Goal: Transaction & Acquisition: Purchase product/service

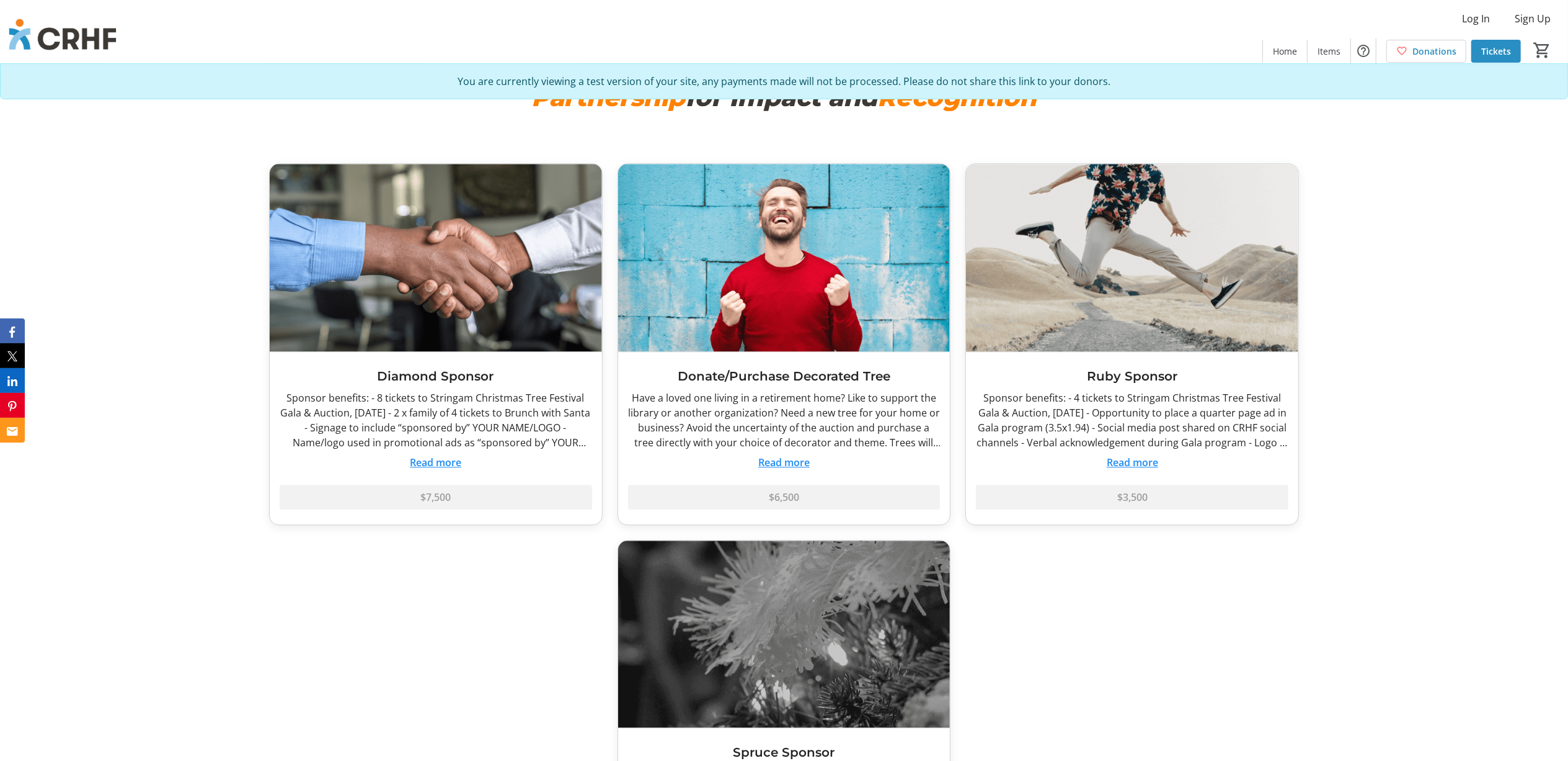
scroll to position [3061, 0]
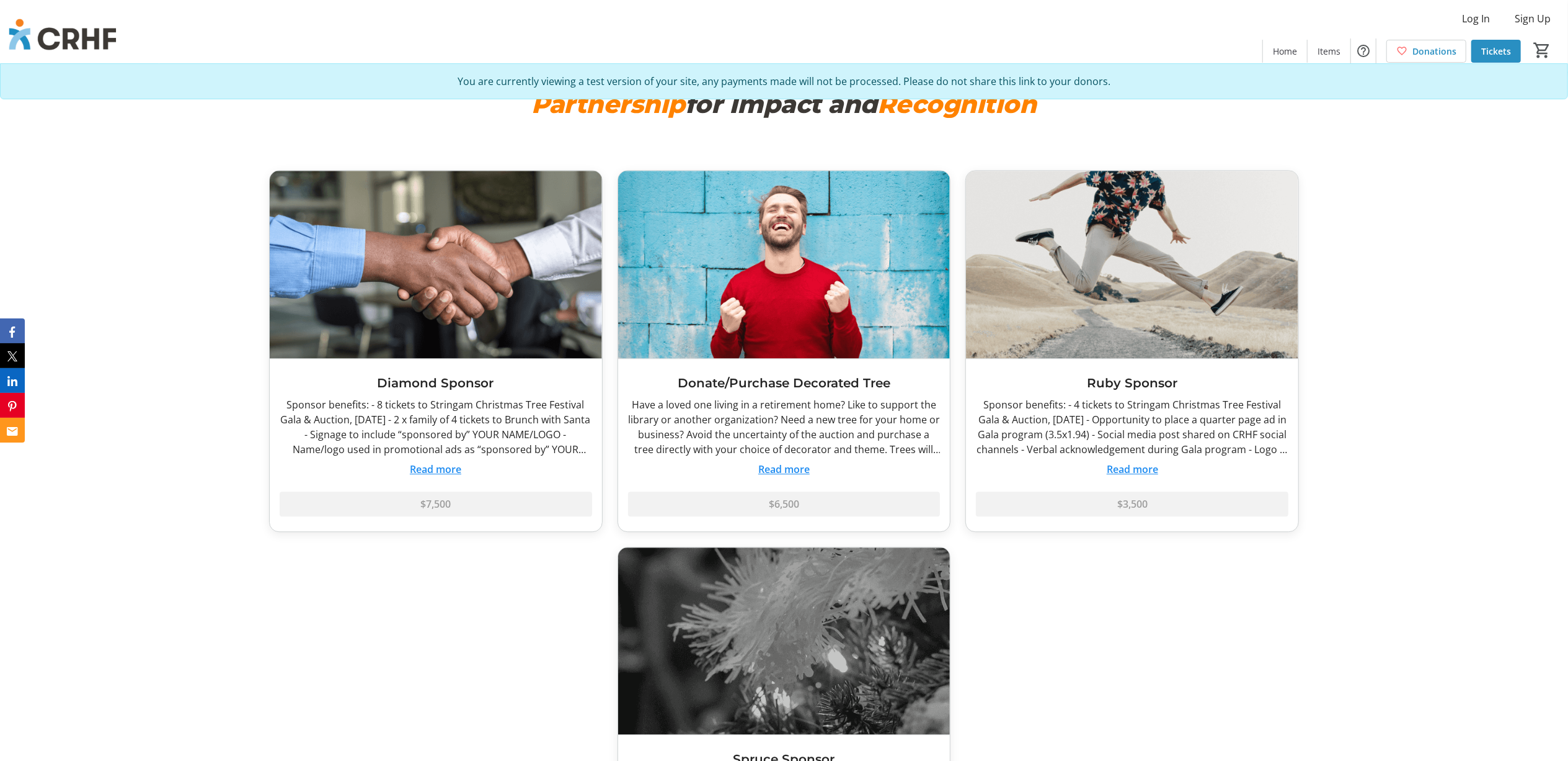
click at [437, 470] on button "Read more" at bounding box center [435, 469] width 52 height 15
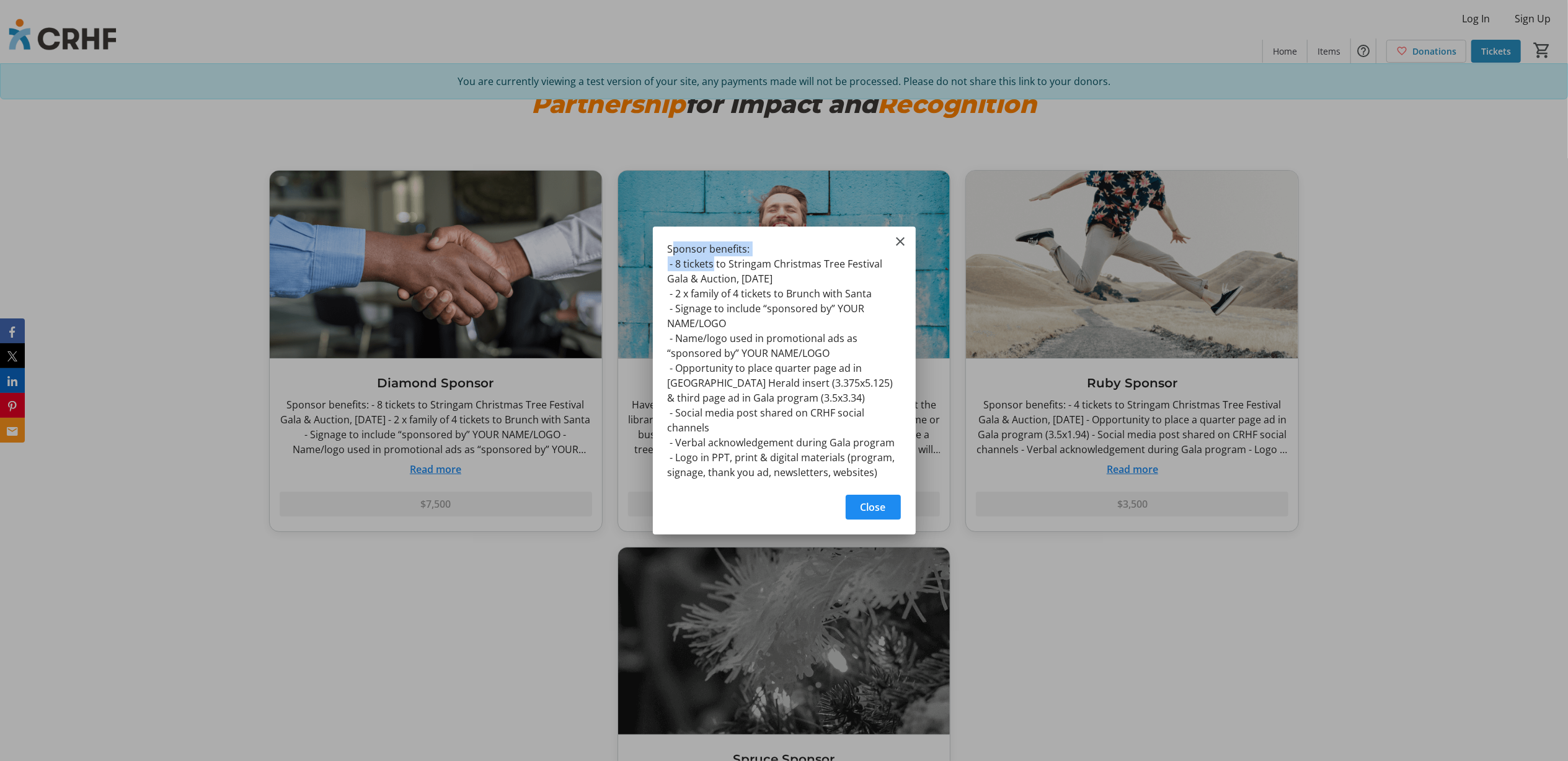
drag, startPoint x: 671, startPoint y: 249, endPoint x: 713, endPoint y: 262, distance: 44.0
click at [0, 0] on div "Sponsor benefits: - 8 tickets to Stringam Christmas Tree Festival Gala & Auctio…" at bounding box center [0, 0] width 0 height 0
drag, startPoint x: 713, startPoint y: 262, endPoint x: 671, endPoint y: 246, distance: 44.9
click at [0, 0] on div "Sponsor benefits: - 8 tickets to Stringam Christmas Tree Festival Gala & Auctio…" at bounding box center [0, 0] width 0 height 0
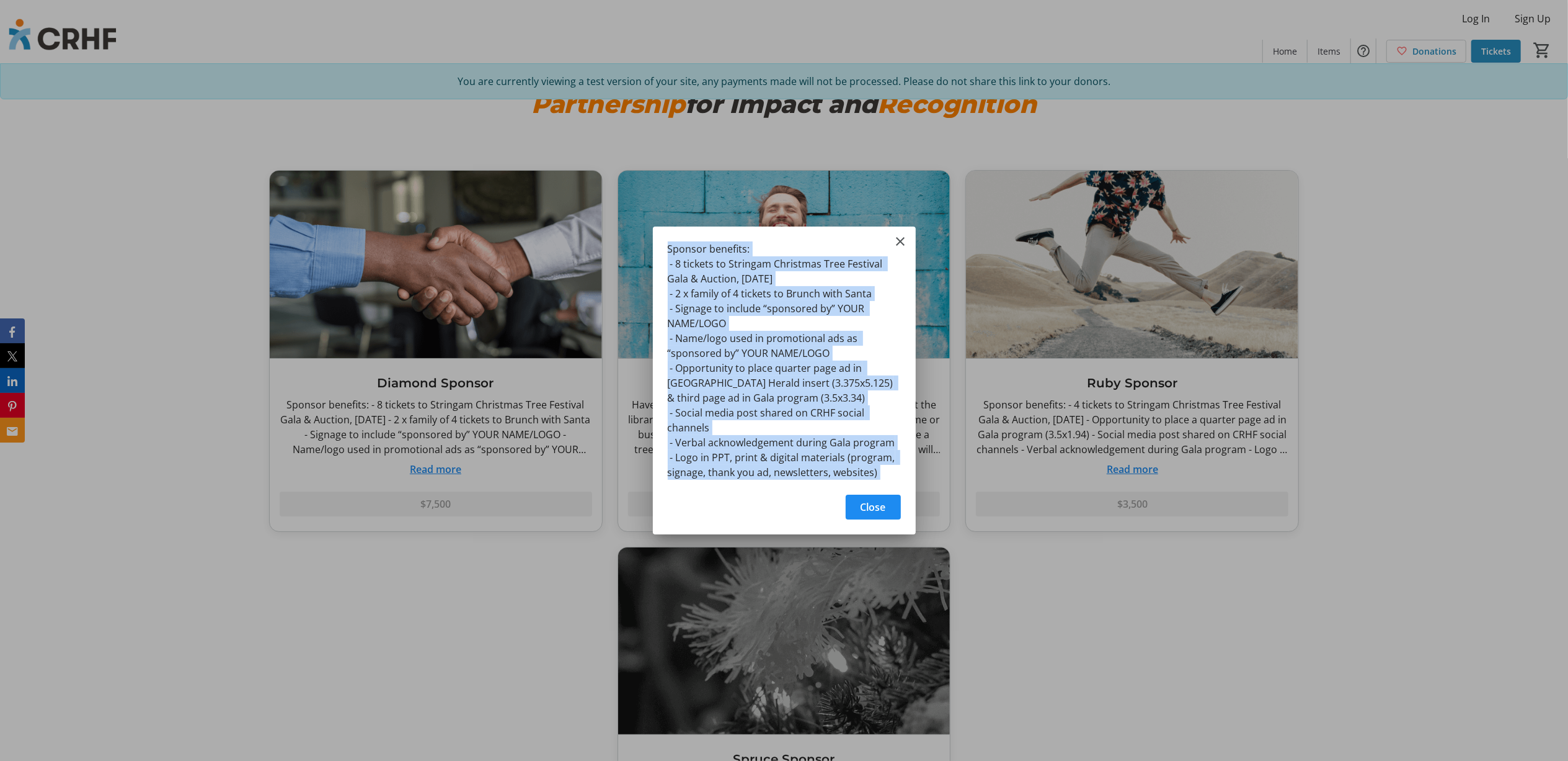
drag, startPoint x: 671, startPoint y: 246, endPoint x: 881, endPoint y: 474, distance: 310.0
click at [881, 474] on div "Sponsor benefits: - 8 tickets to Stringam Christmas Tree Festival Gala & Auctio…" at bounding box center [784, 357] width 263 height 261
click at [898, 244] on mat-icon "Close" at bounding box center [900, 240] width 15 height 15
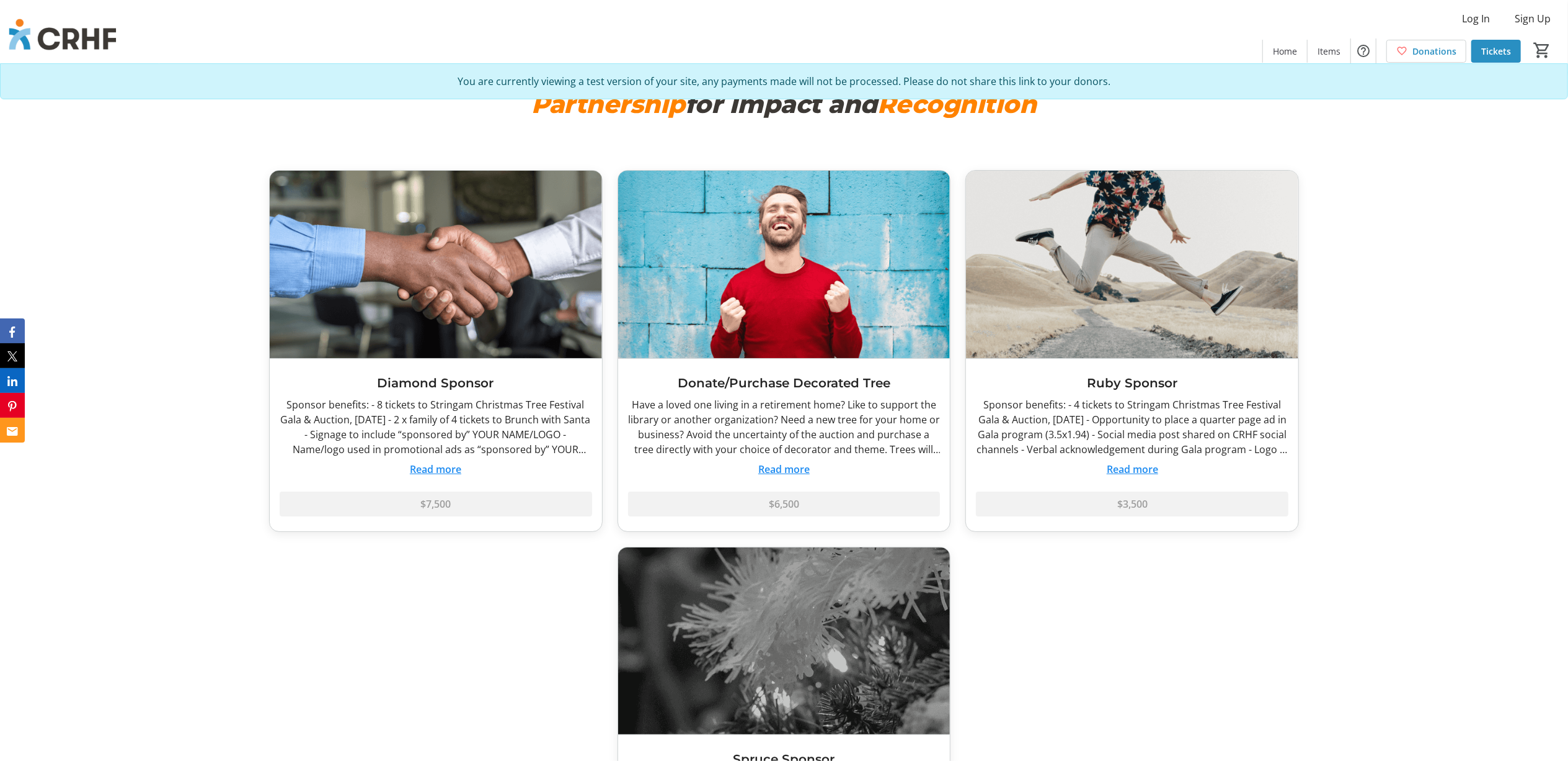
scroll to position [3061, 0]
click at [779, 475] on button "Read more" at bounding box center [784, 469] width 52 height 15
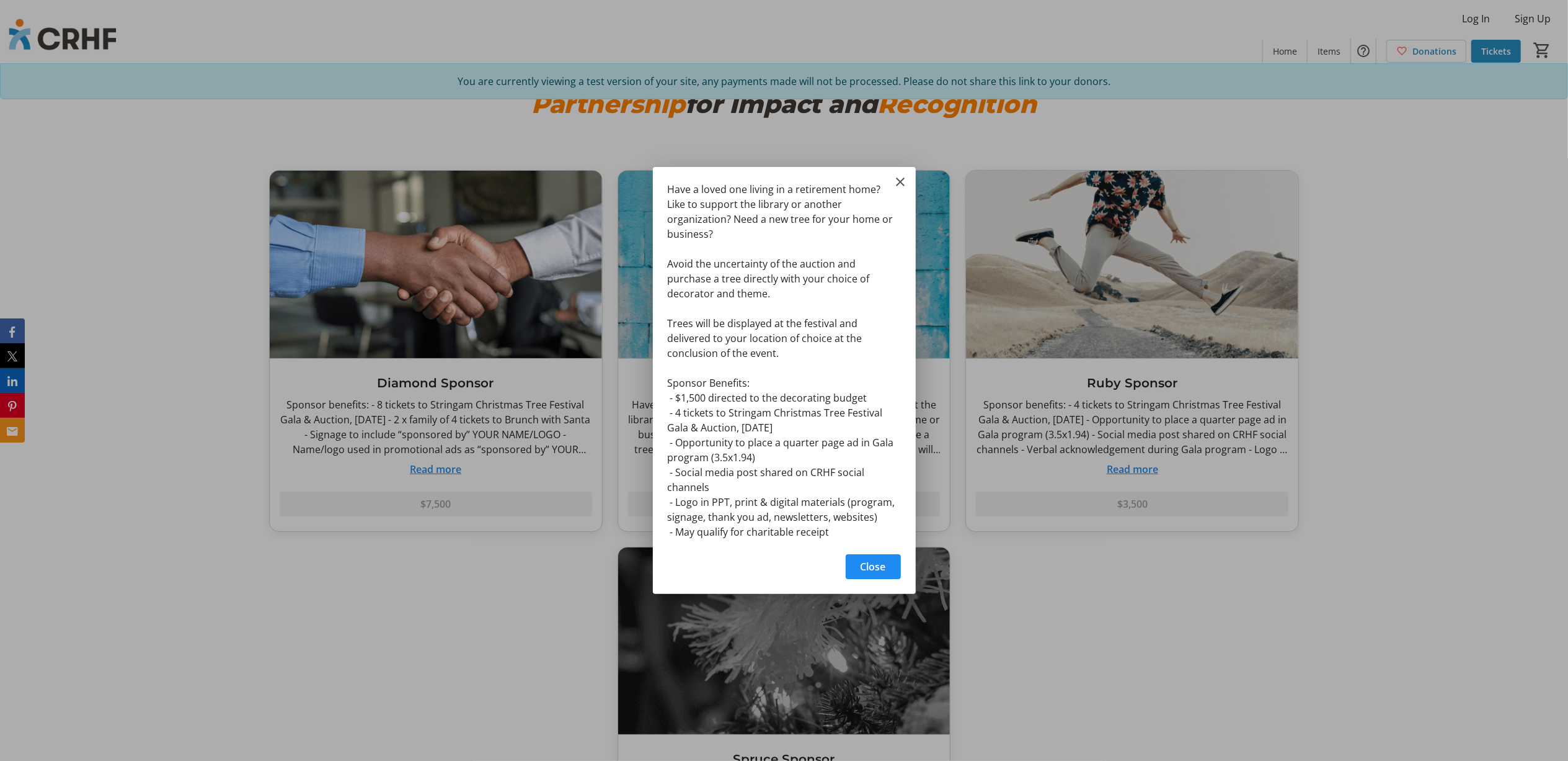
scroll to position [0, 0]
click at [1074, 463] on div at bounding box center [784, 380] width 1568 height 761
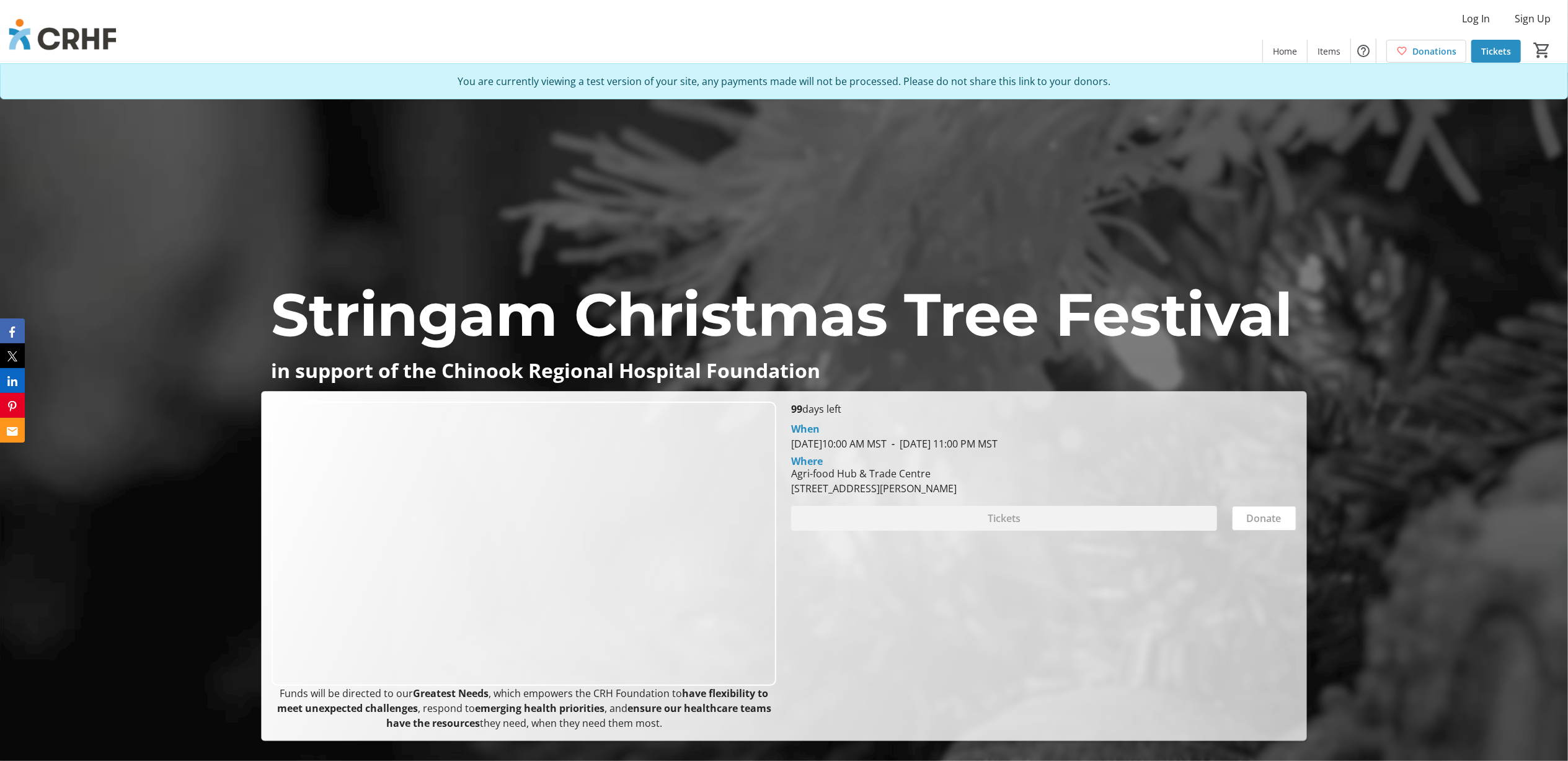
scroll to position [3061, 0]
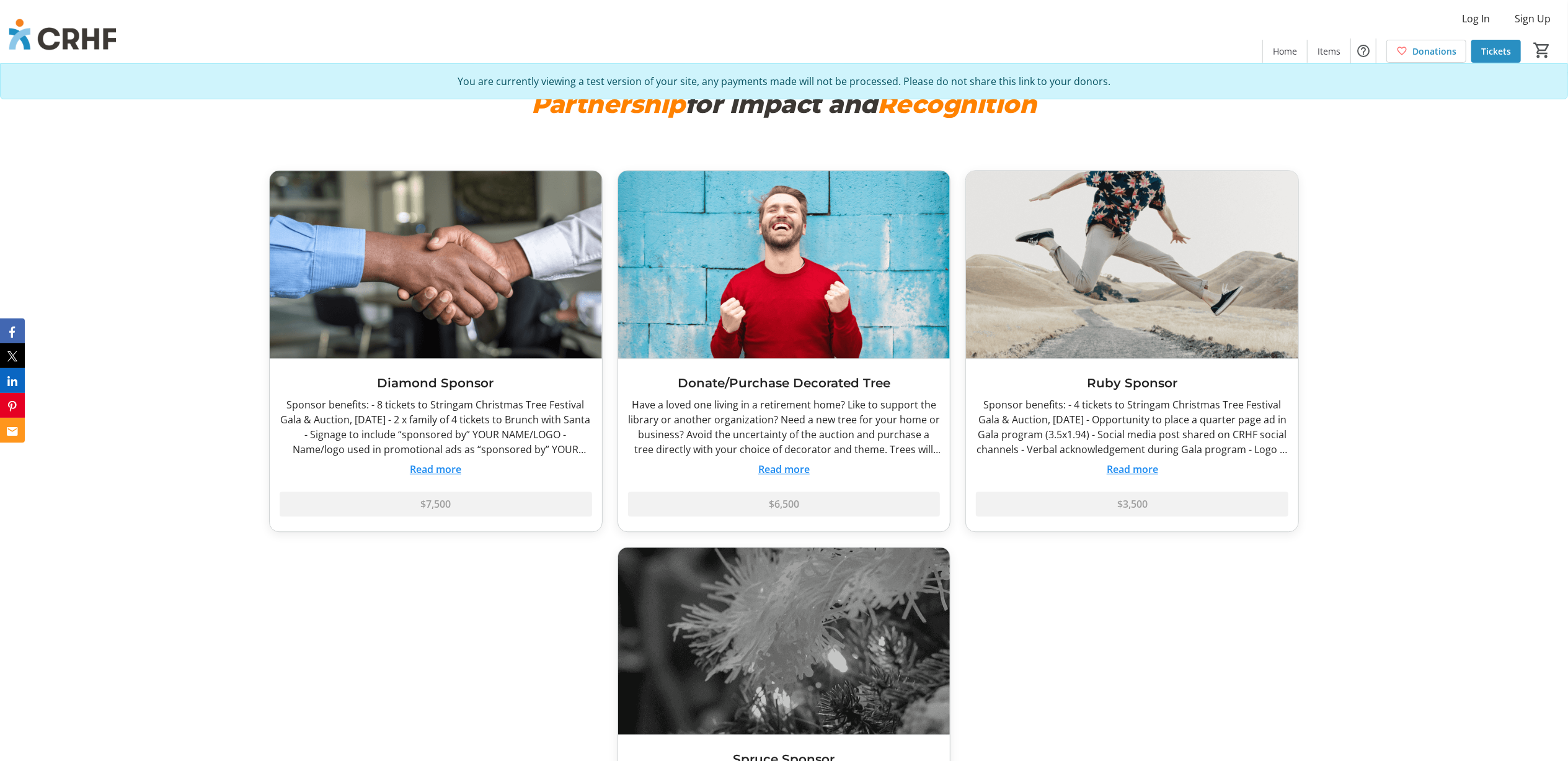
click at [1128, 472] on button "Read more" at bounding box center [1133, 469] width 52 height 15
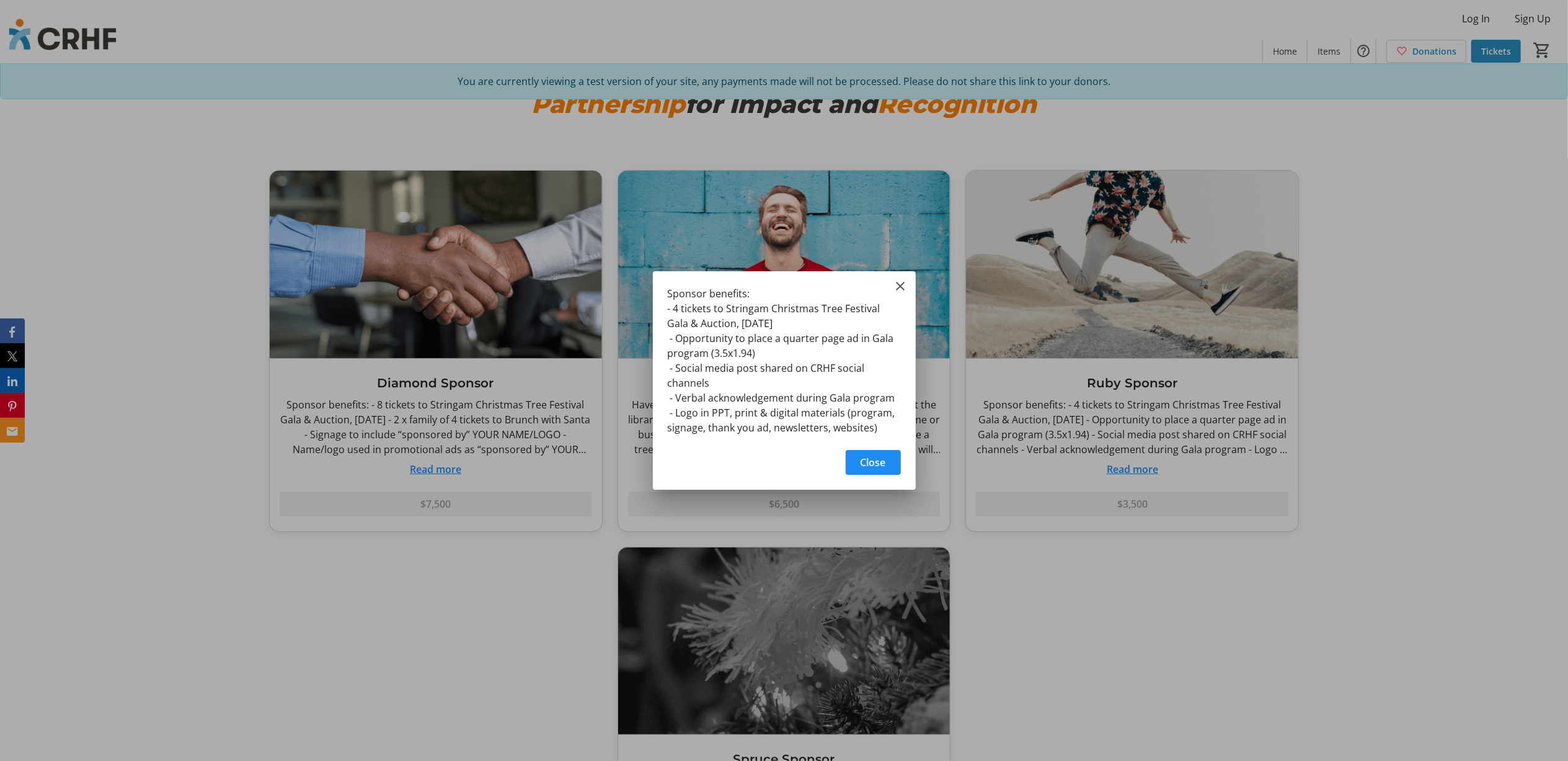
scroll to position [0, 0]
drag, startPoint x: 668, startPoint y: 293, endPoint x: 887, endPoint y: 426, distance: 256.2
click at [887, 426] on div "Sponsor benefits: - 4 tickets to Stringam Christmas Tree Festival Gala & Auctio…" at bounding box center [784, 357] width 263 height 171
copy div "Sponsor benefits: - 4 tickets to Stringam Christmas Tree Festival Gala & Auctio…"
click at [1072, 299] on div at bounding box center [784, 380] width 1568 height 761
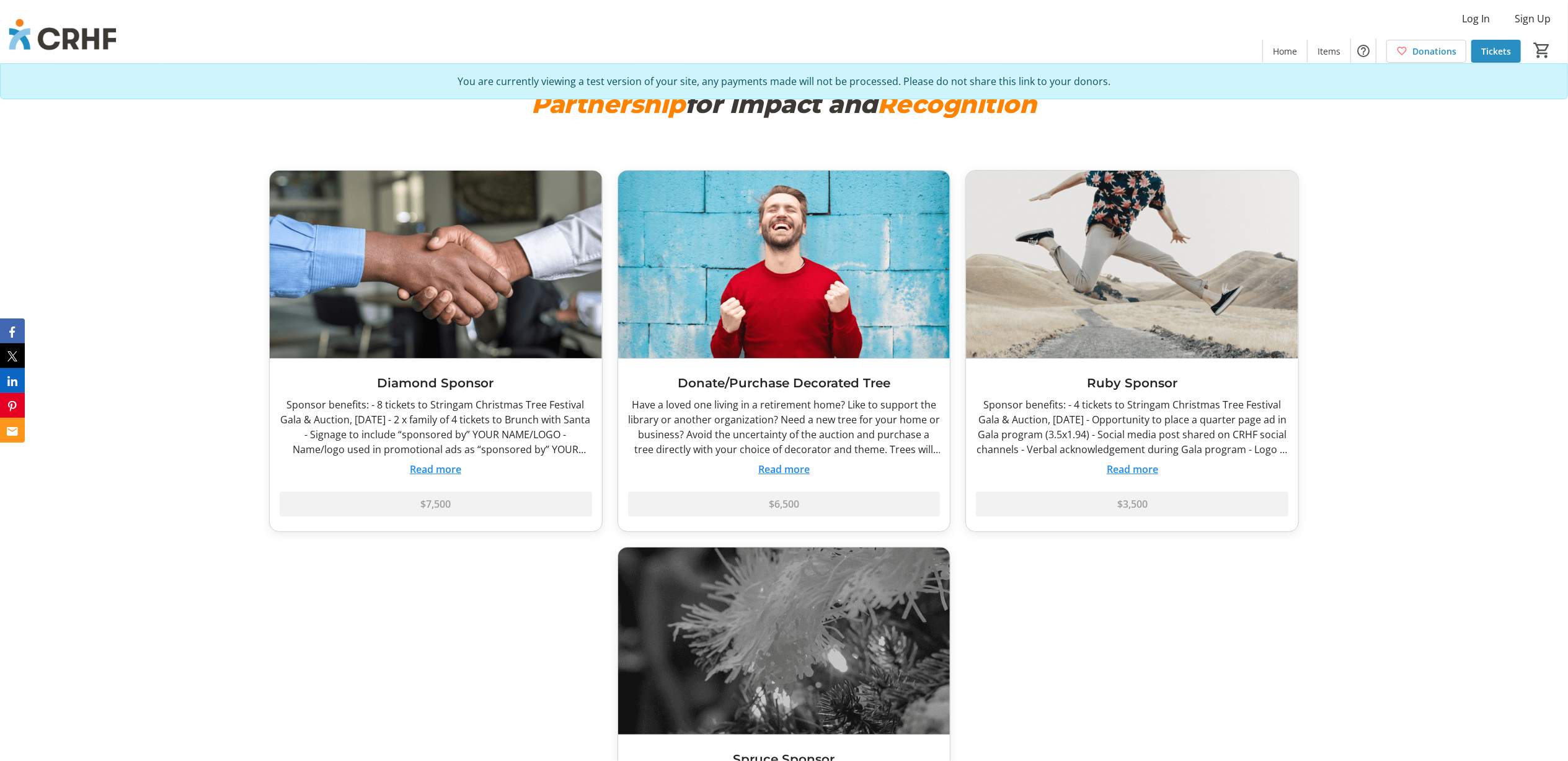
scroll to position [3061, 0]
click at [794, 467] on button "Read more" at bounding box center [784, 469] width 52 height 15
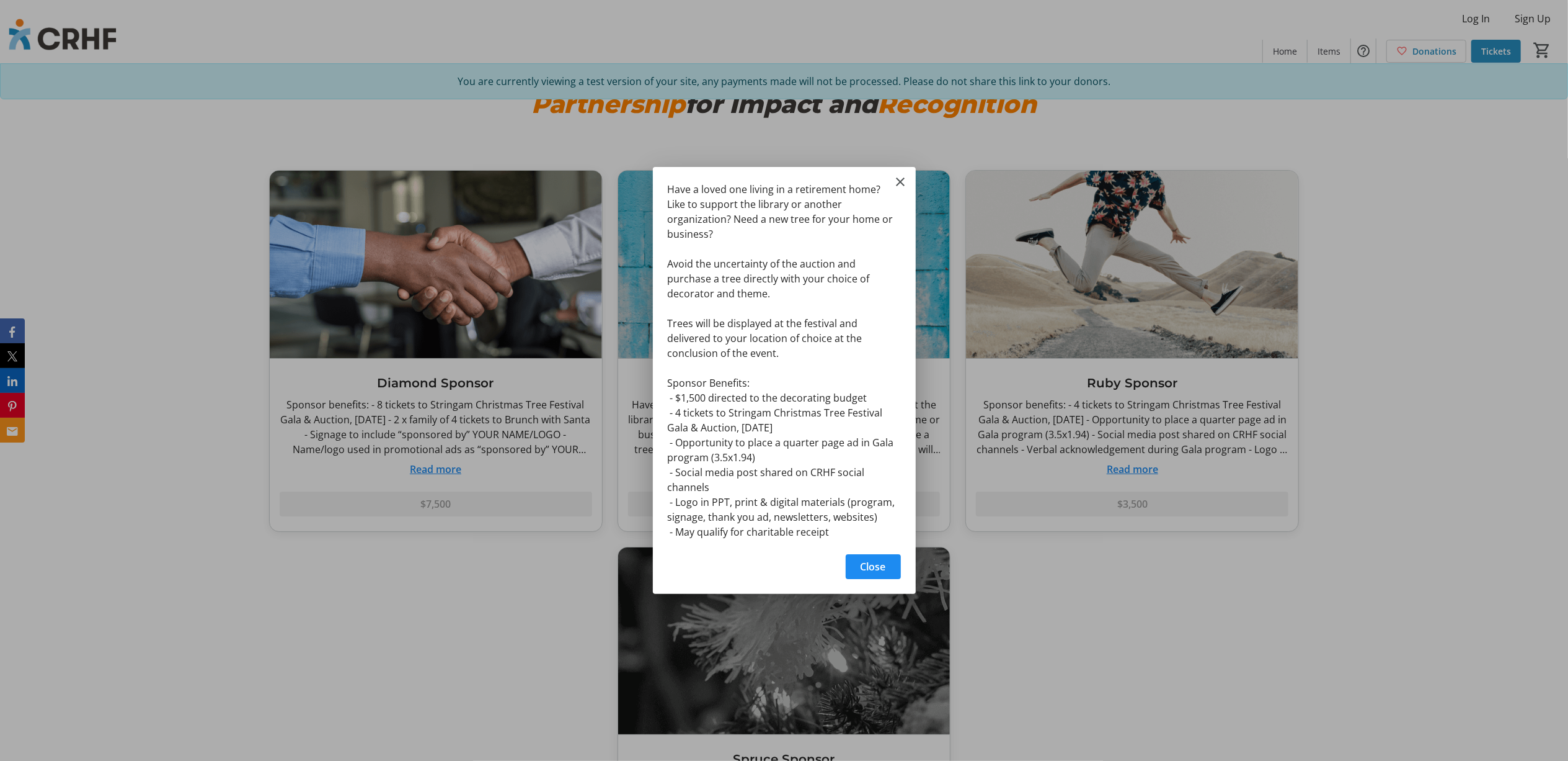
drag, startPoint x: 669, startPoint y: 194, endPoint x: 846, endPoint y: 522, distance: 372.7
click at [846, 522] on div "Have a loved one living in a retirement home? Like to support the library or an…" at bounding box center [784, 357] width 263 height 380
copy div "Have a loved one living in a retirement home? Like to support the library or an…"
drag, startPoint x: 1288, startPoint y: 444, endPoint x: 1274, endPoint y: 433, distance: 17.8
click at [1288, 444] on div at bounding box center [784, 380] width 1568 height 761
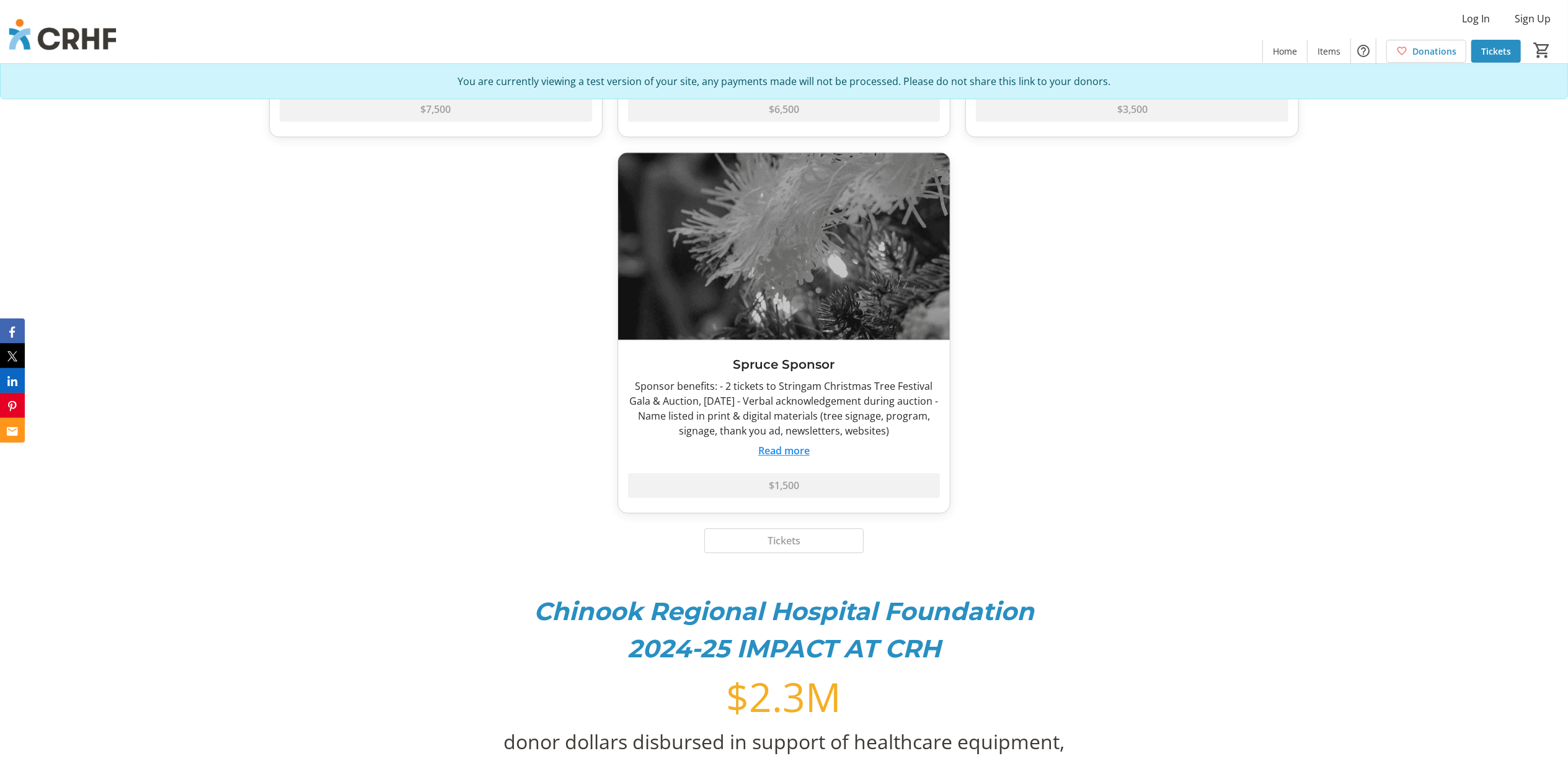
scroll to position [3475, 0]
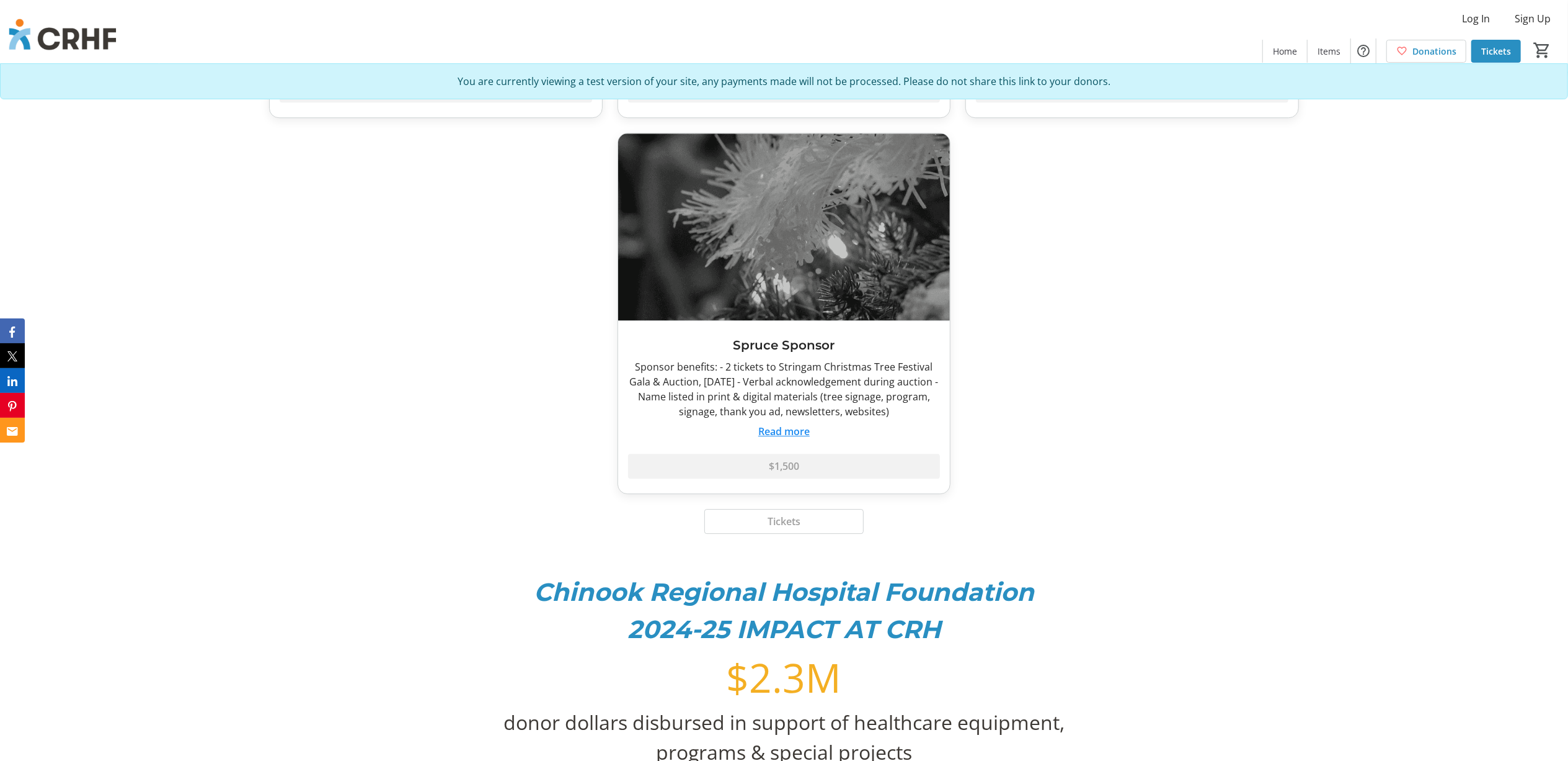
click at [793, 435] on button "Read more" at bounding box center [784, 431] width 52 height 15
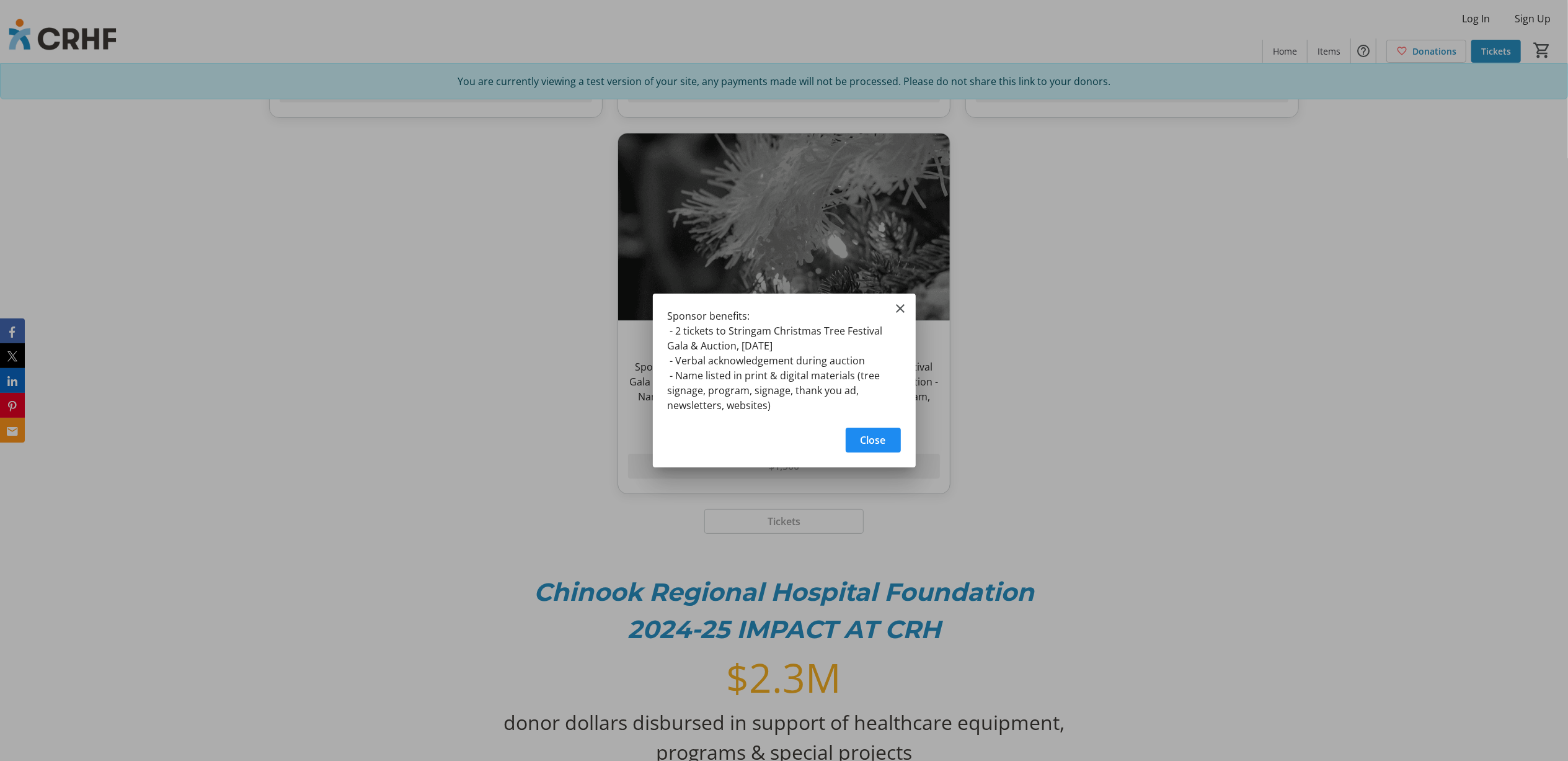
scroll to position [0, 0]
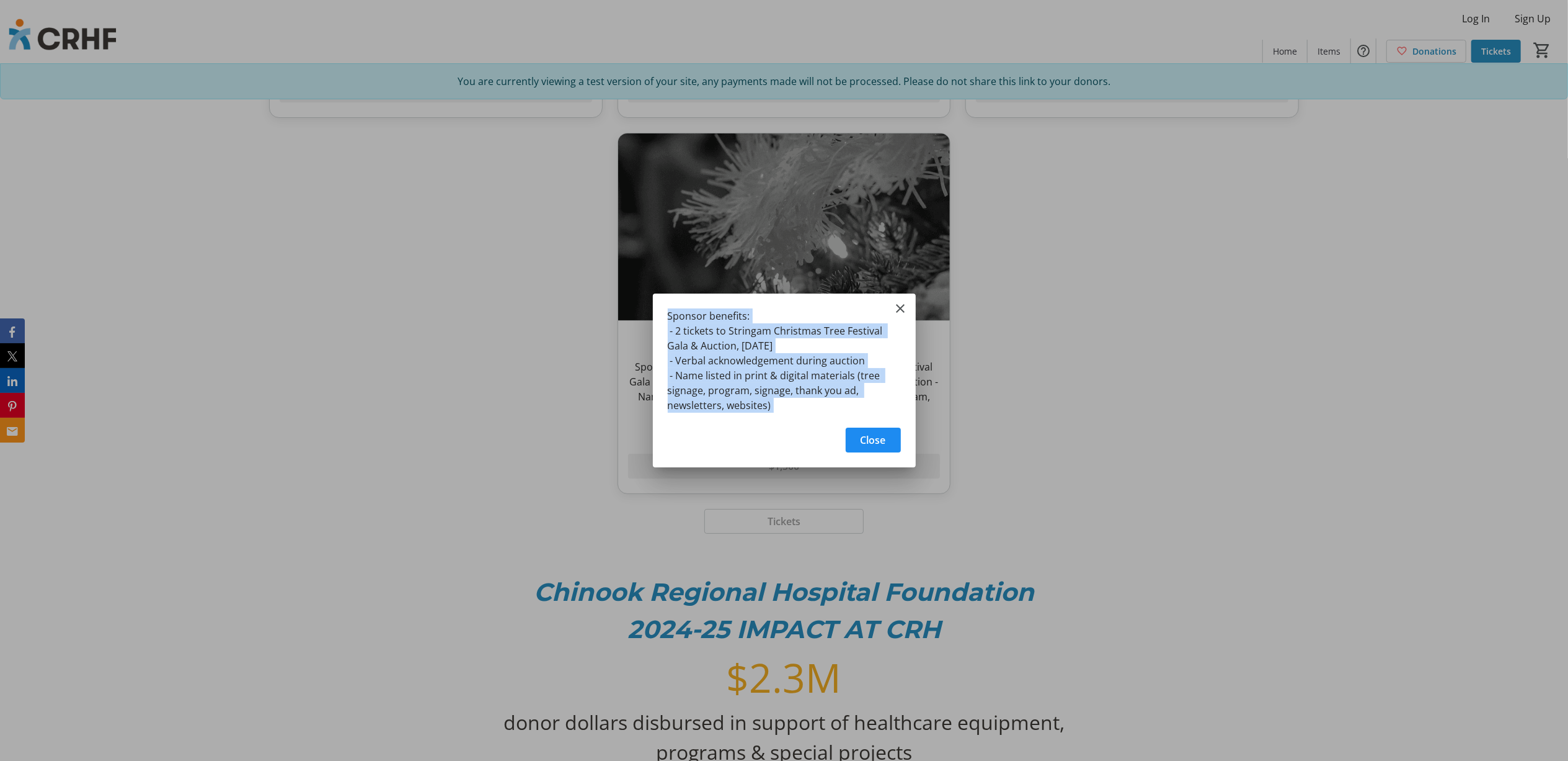
drag, startPoint x: 668, startPoint y: 314, endPoint x: 803, endPoint y: 421, distance: 172.3
click at [803, 421] on tr-shared-ui-information-dialog-ui "Sponsor benefits: - 2 tickets to Stringam Christmas Tree Festival Gala & Auctio…" at bounding box center [784, 380] width 263 height 174
copy tr-shared-ui-information-dialog-ui "Sponsor benefits: - 2 tickets to Stringam Christmas Tree Festival Gala & Auctio…"
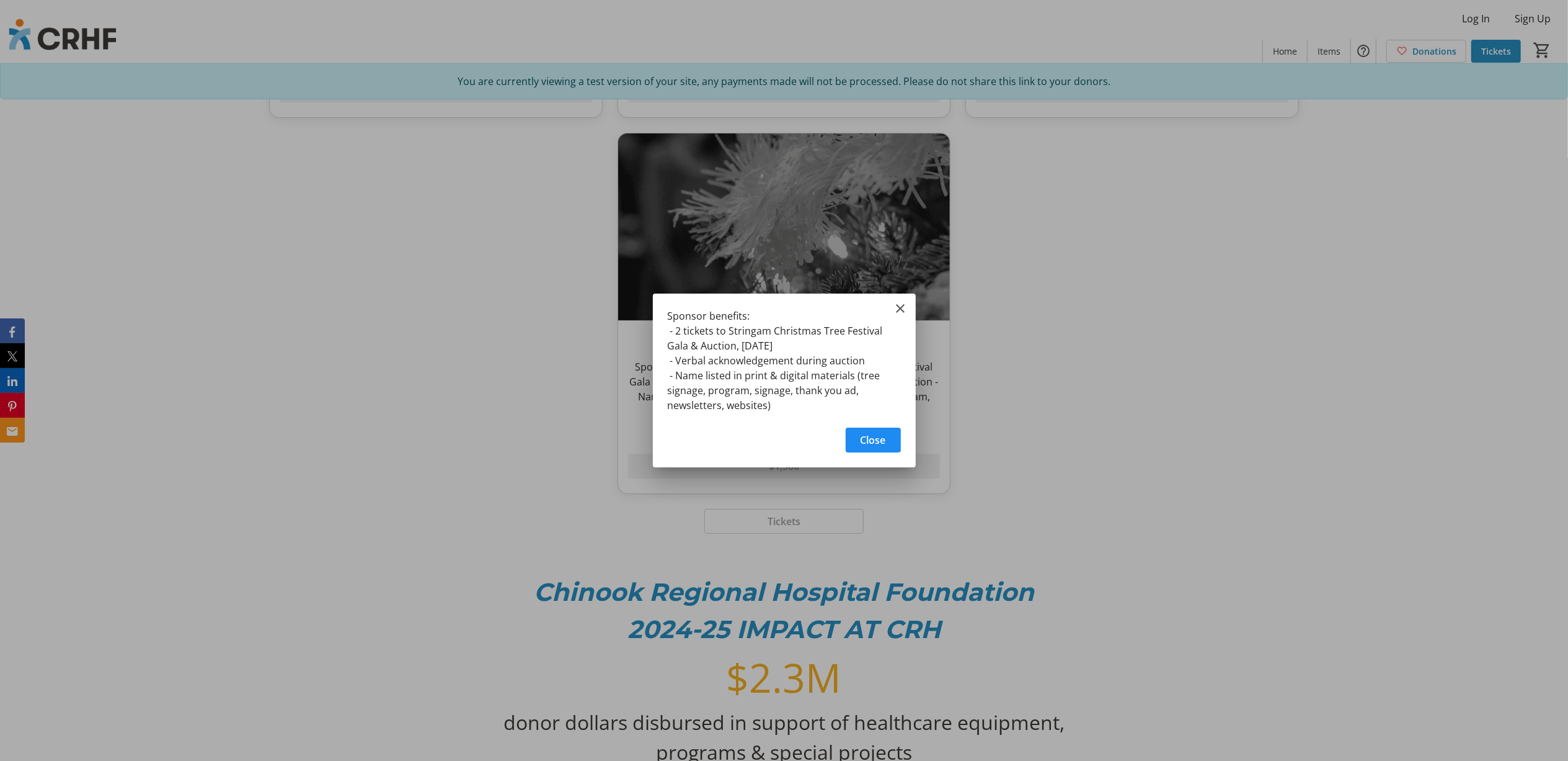
click at [1171, 227] on div at bounding box center [784, 380] width 1568 height 761
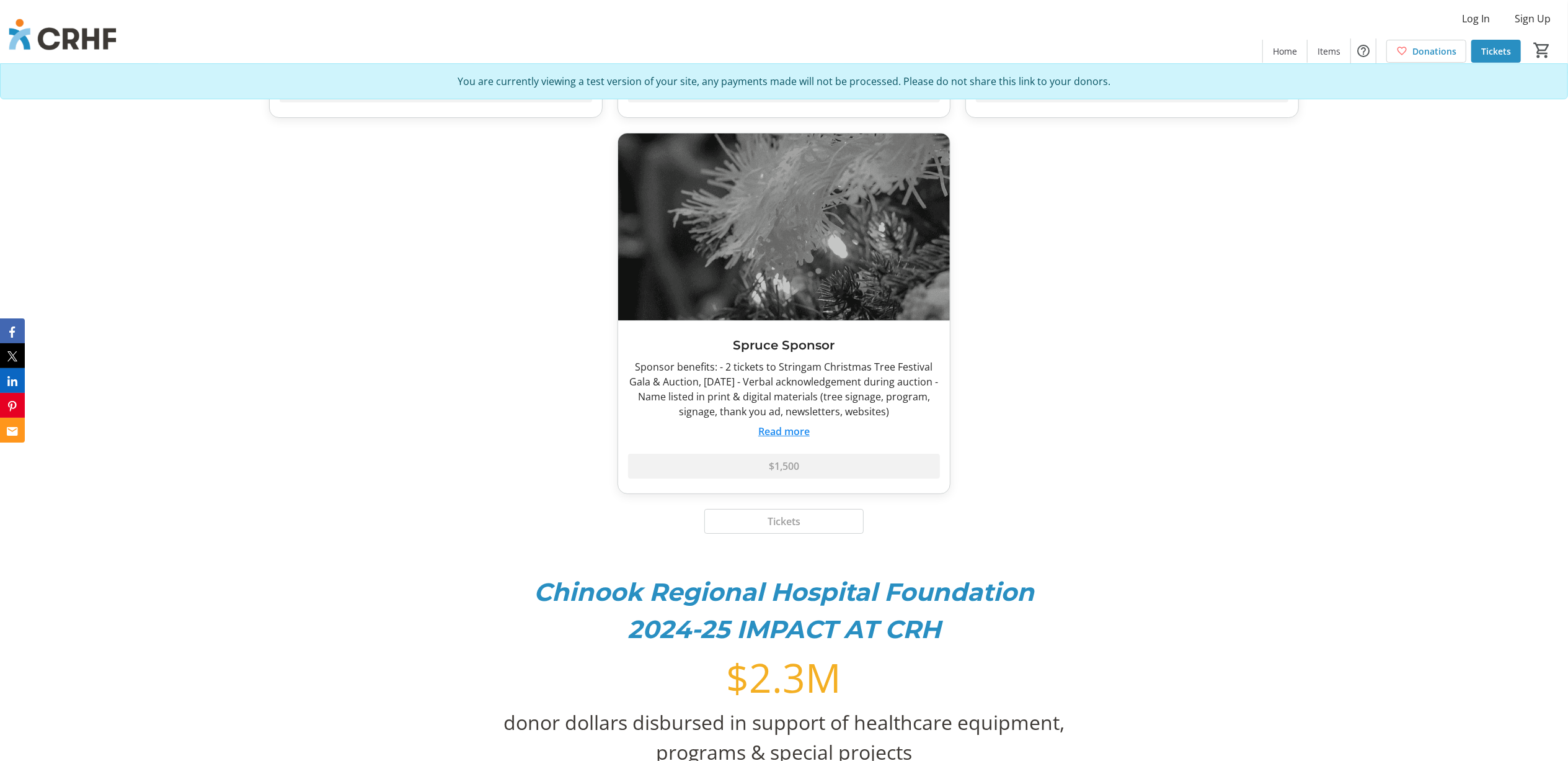
scroll to position [3475, 0]
click at [1208, 353] on div "Diamond Sponsor Sponsor benefits: - 8 tickets to Stringam Christmas Tree Festiv…" at bounding box center [784, 124] width 1046 height 738
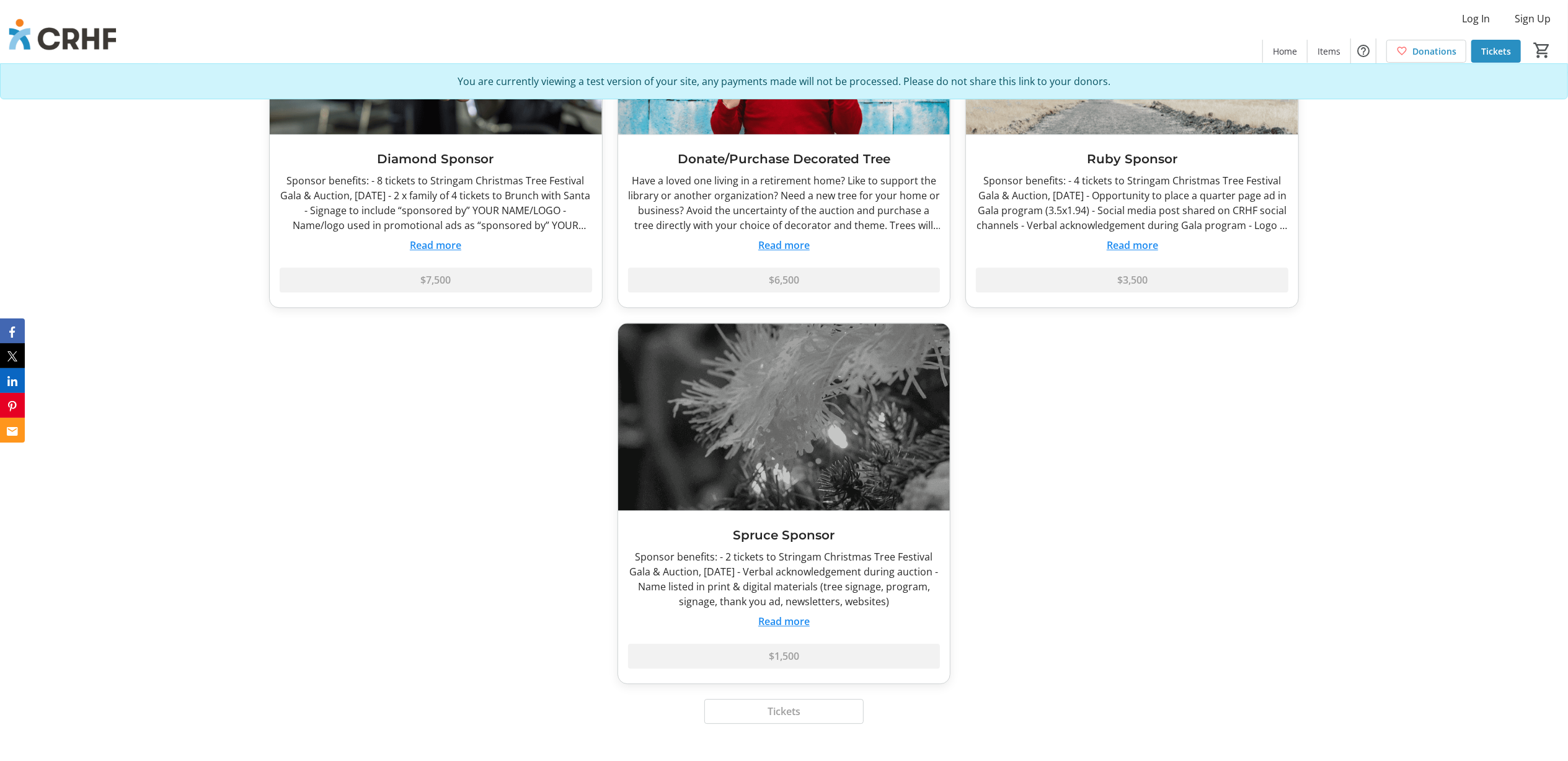
scroll to position [3310, 0]
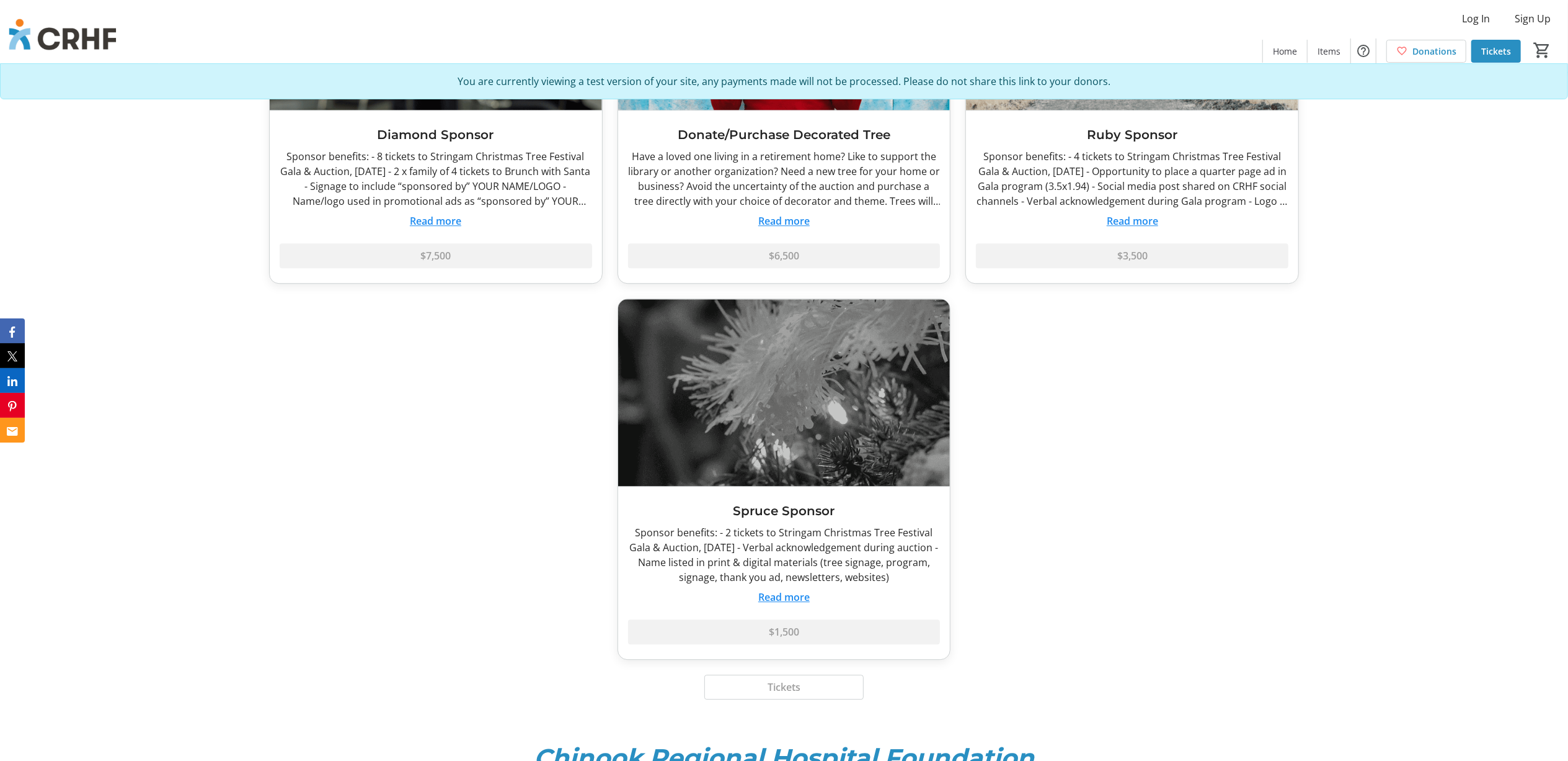
click at [776, 602] on button "Read more" at bounding box center [784, 596] width 52 height 15
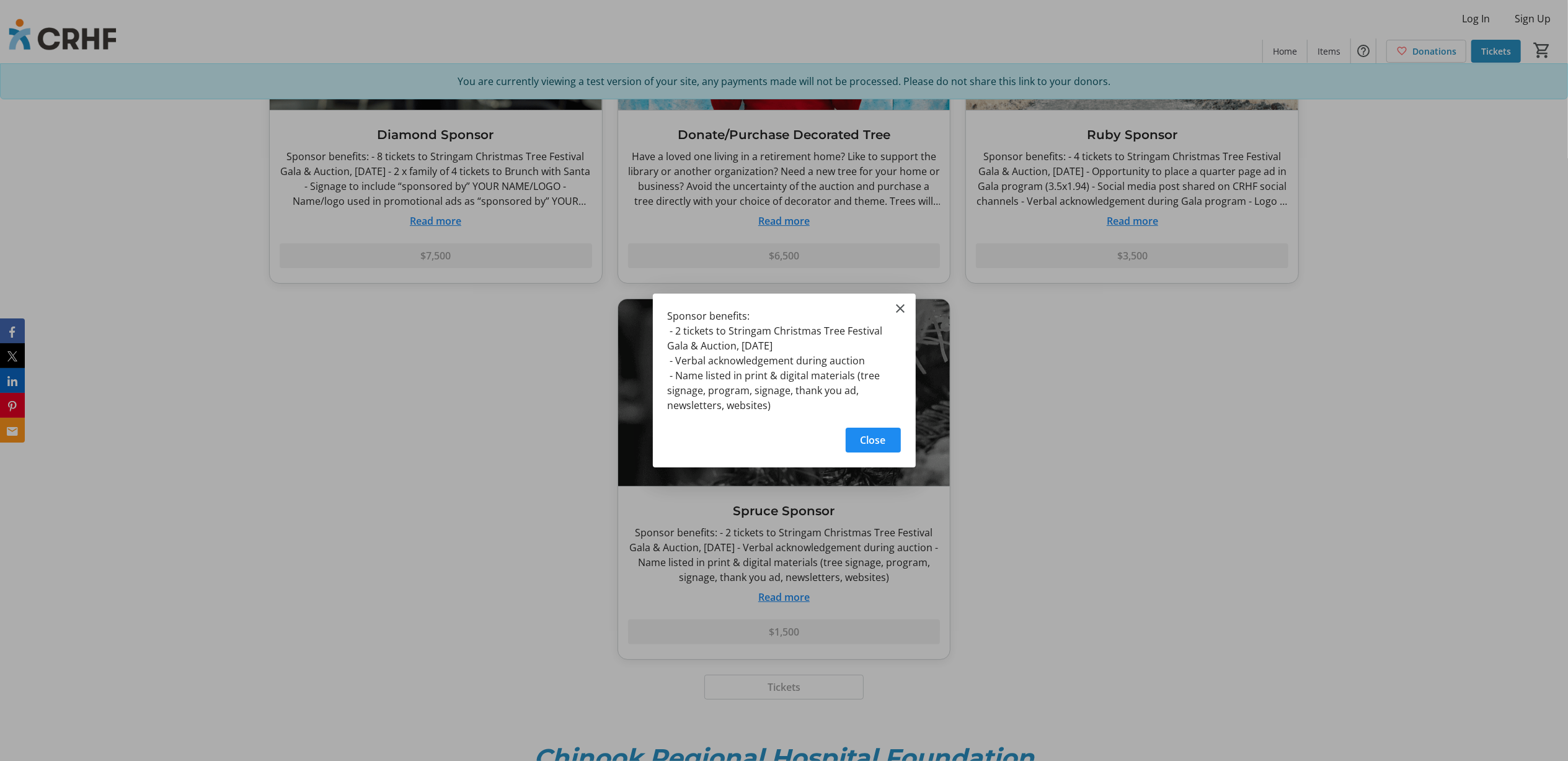
scroll to position [0, 0]
drag, startPoint x: 669, startPoint y: 316, endPoint x: 792, endPoint y: 407, distance: 153.0
click at [792, 407] on div "Sponsor benefits: - 2 tickets to Stringam Christmas Tree Festival Gala & Auctio…" at bounding box center [784, 357] width 263 height 127
copy div "Sponsor benefits: - 2 tickets to Stringam Christmas Tree Festival Gala & Auctio…"
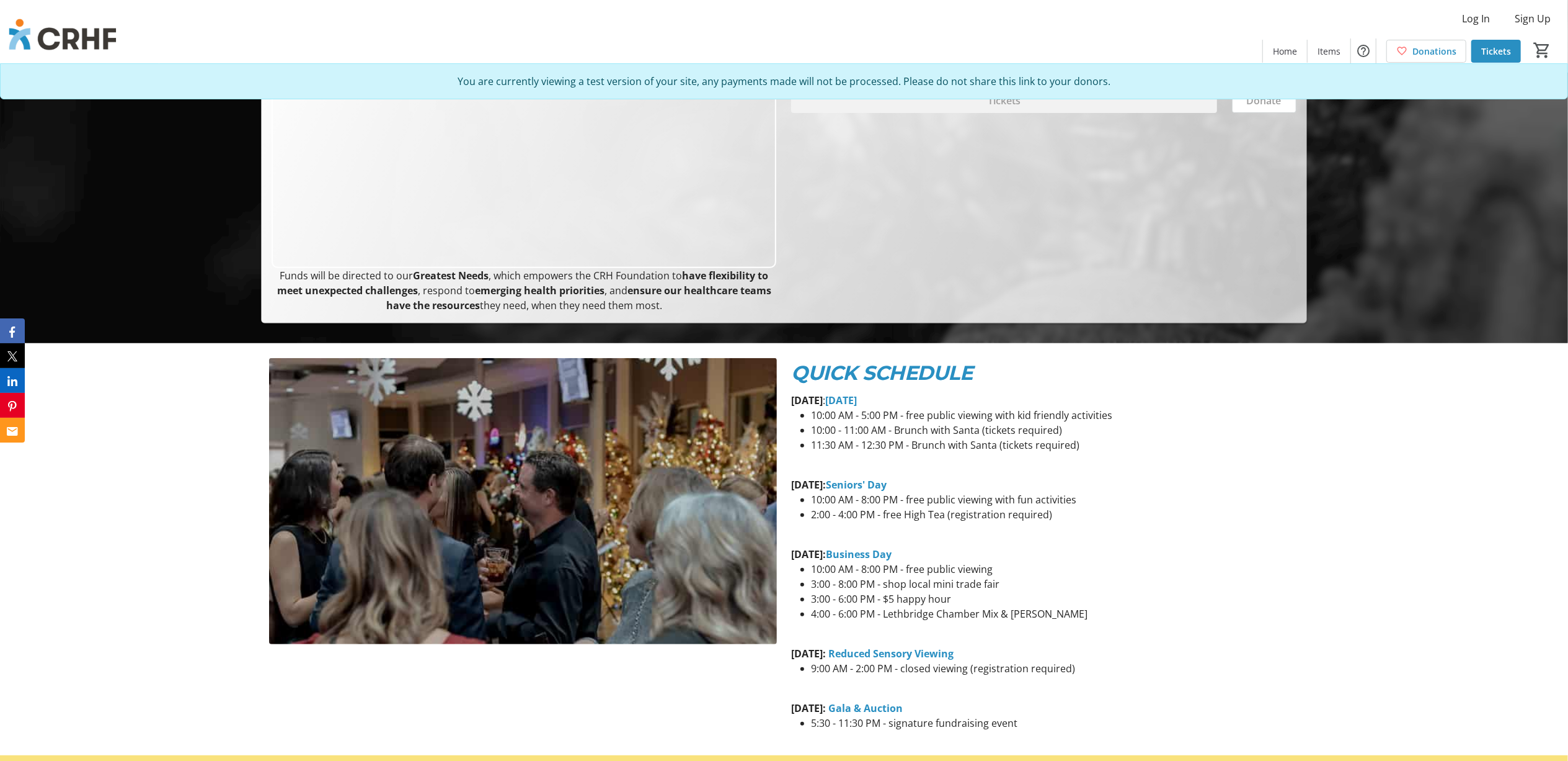
scroll to position [413, 0]
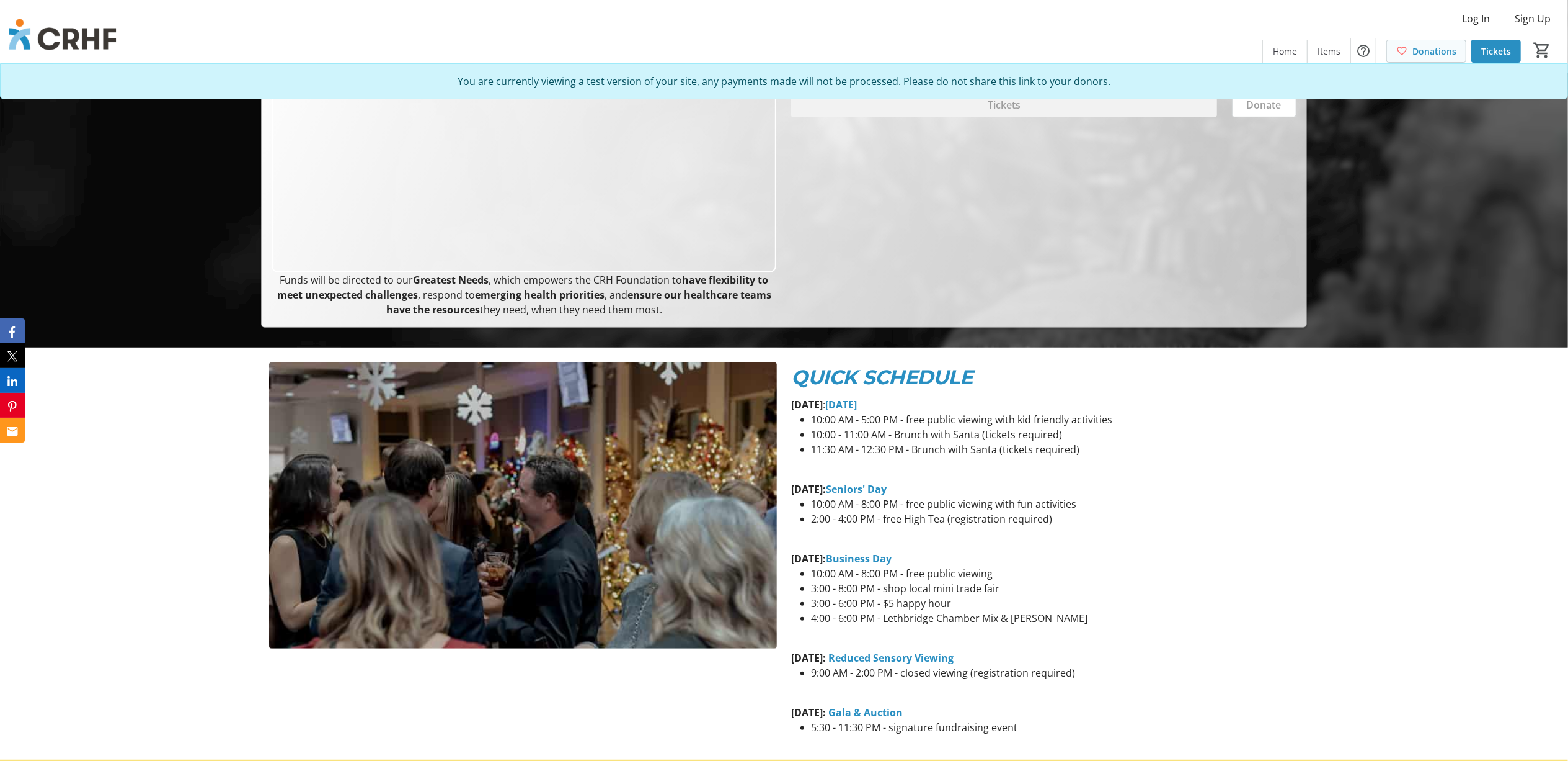
click at [1431, 51] on span "Donations" at bounding box center [1434, 51] width 44 height 13
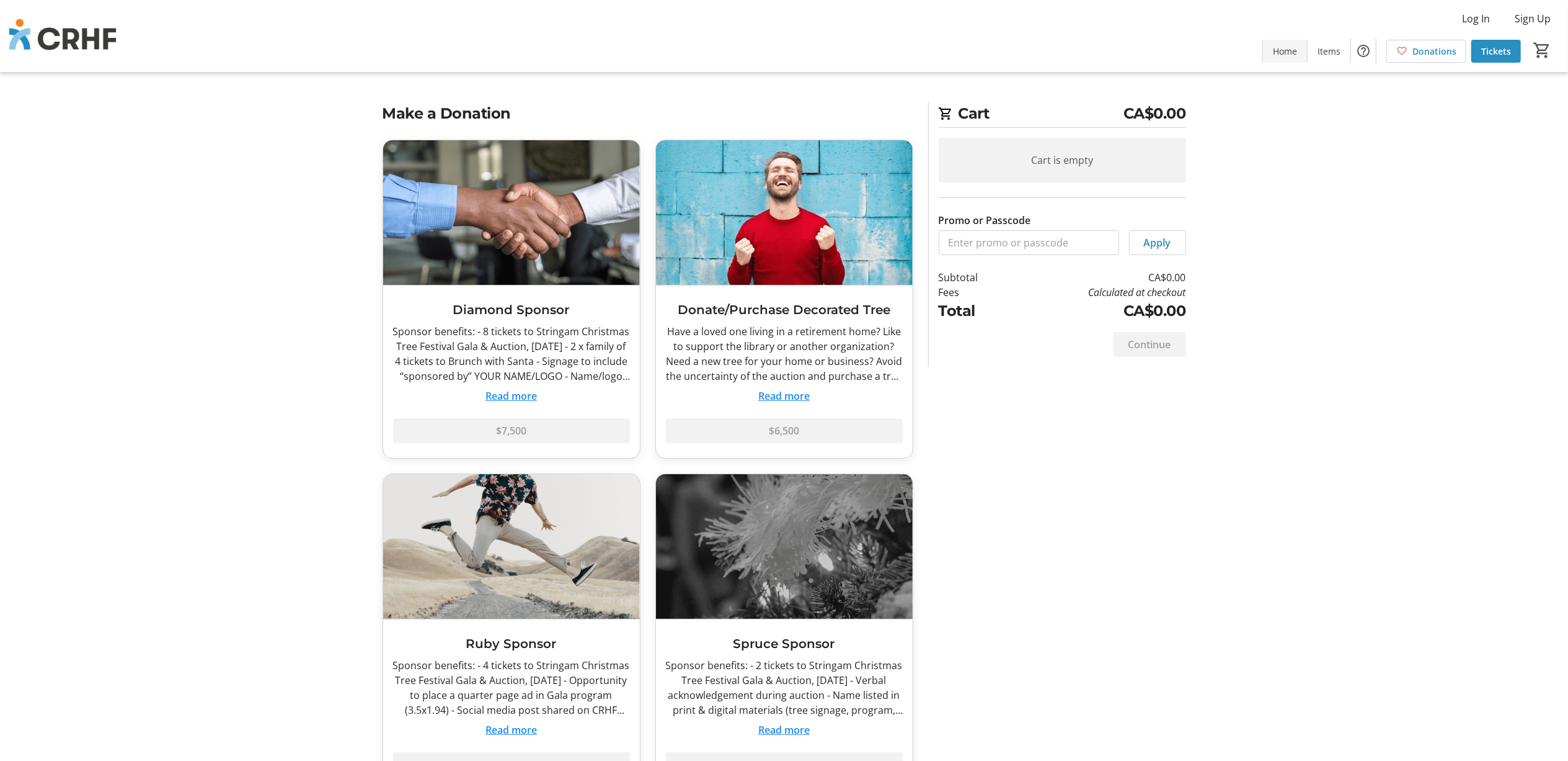
click at [1280, 50] on span "Home" at bounding box center [1285, 51] width 24 height 13
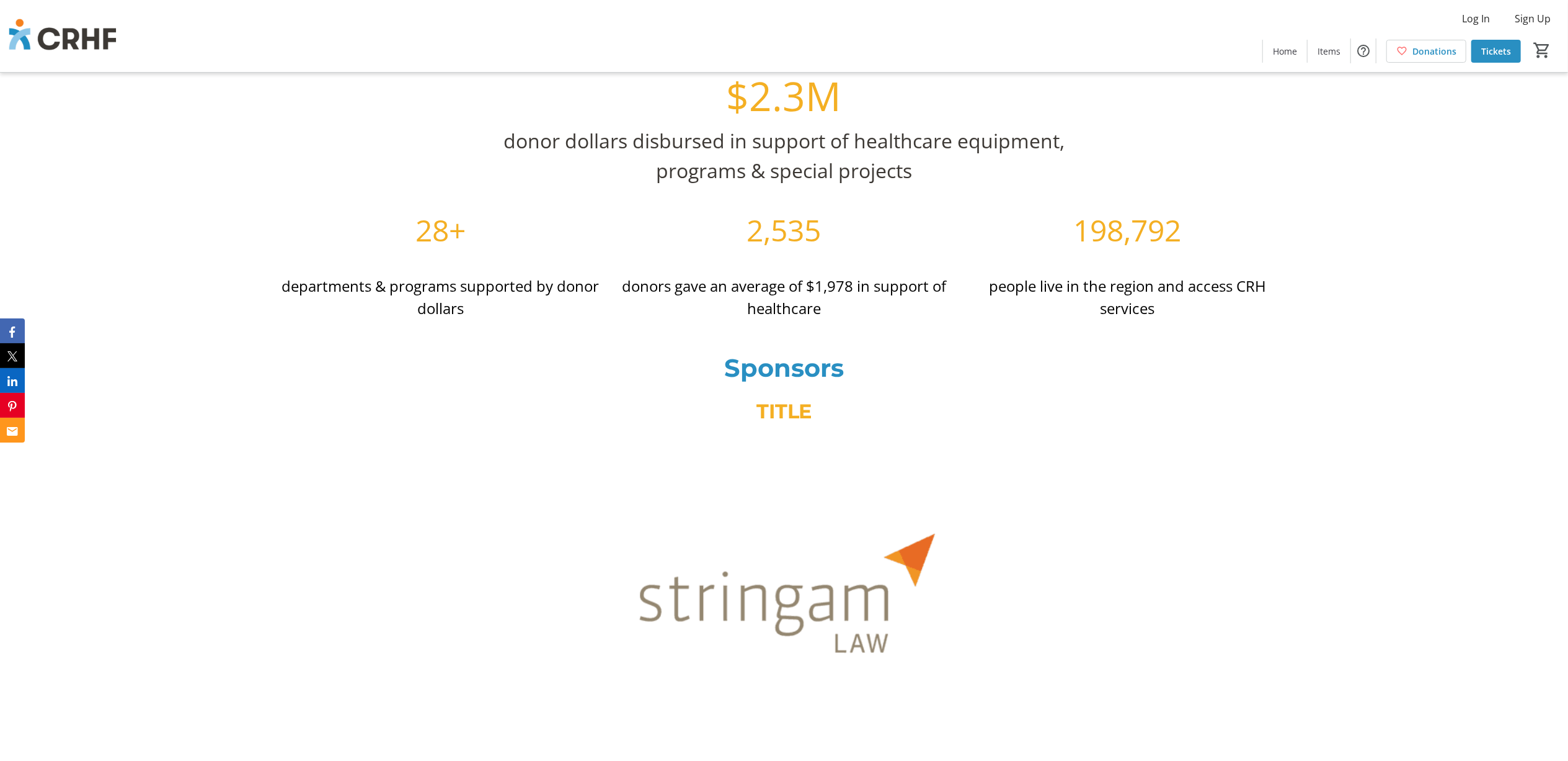
scroll to position [3723, 0]
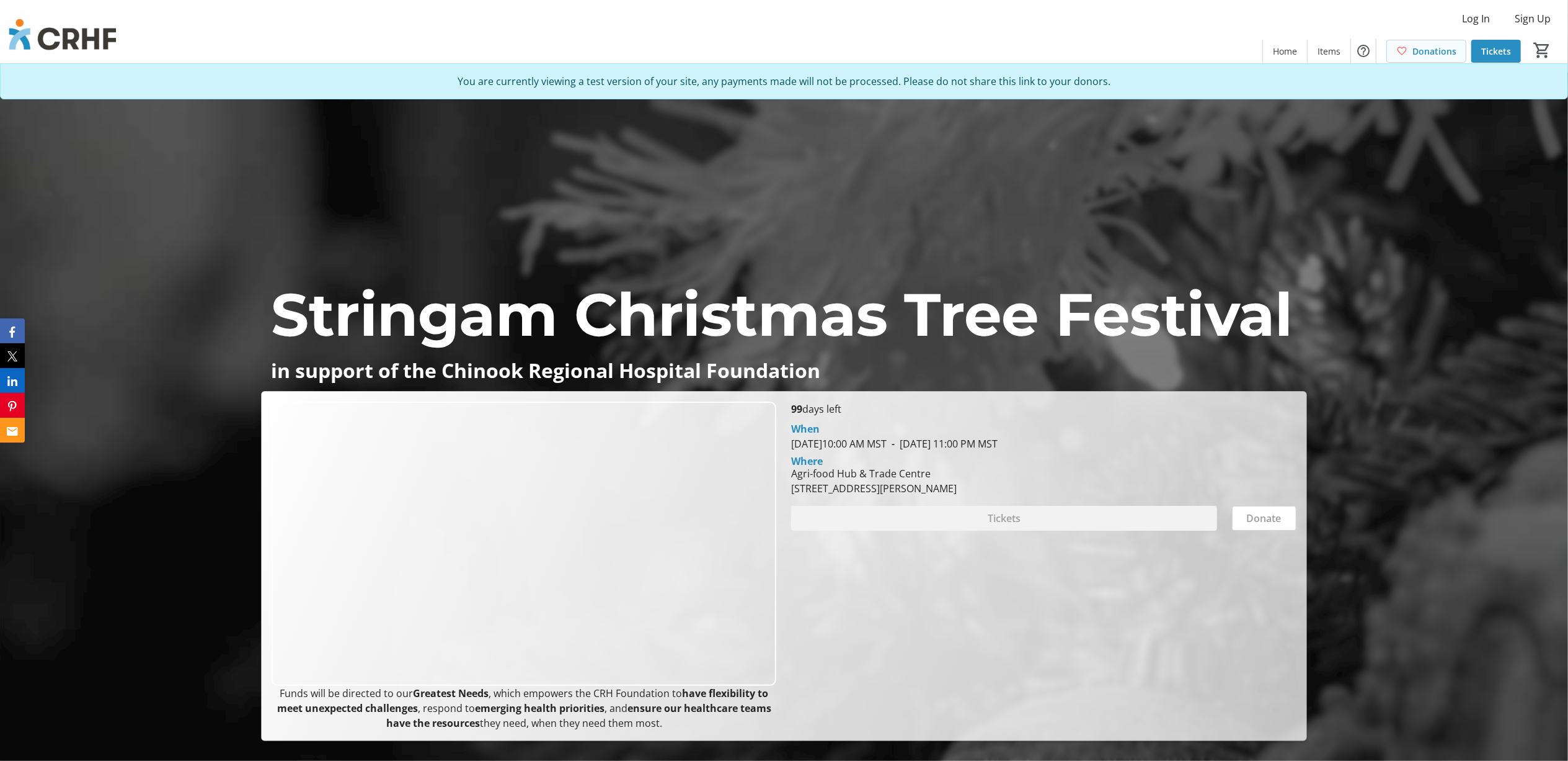
click at [1444, 57] on span "Donations" at bounding box center [1434, 51] width 44 height 13
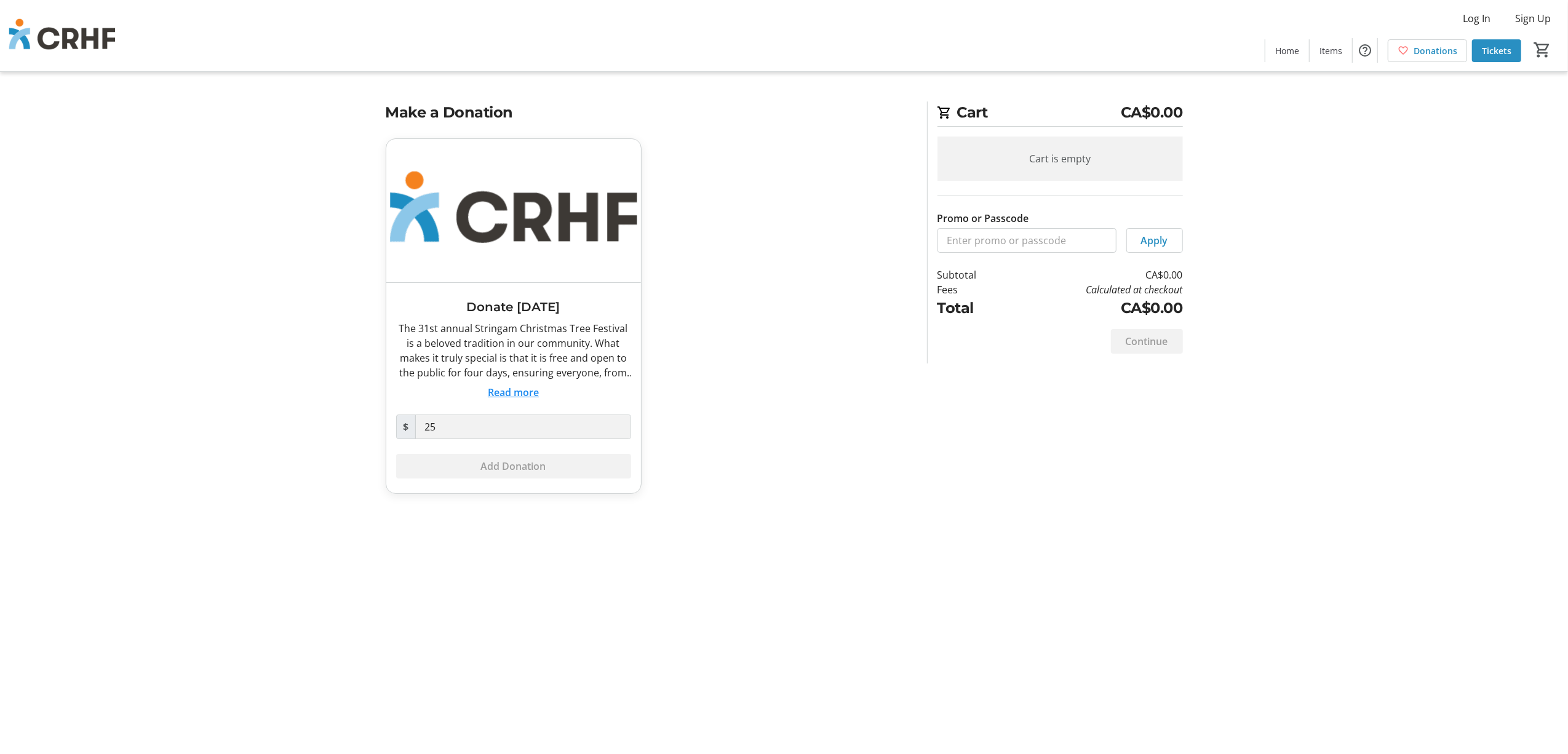
click at [511, 394] on button "Read more" at bounding box center [513, 392] width 51 height 15
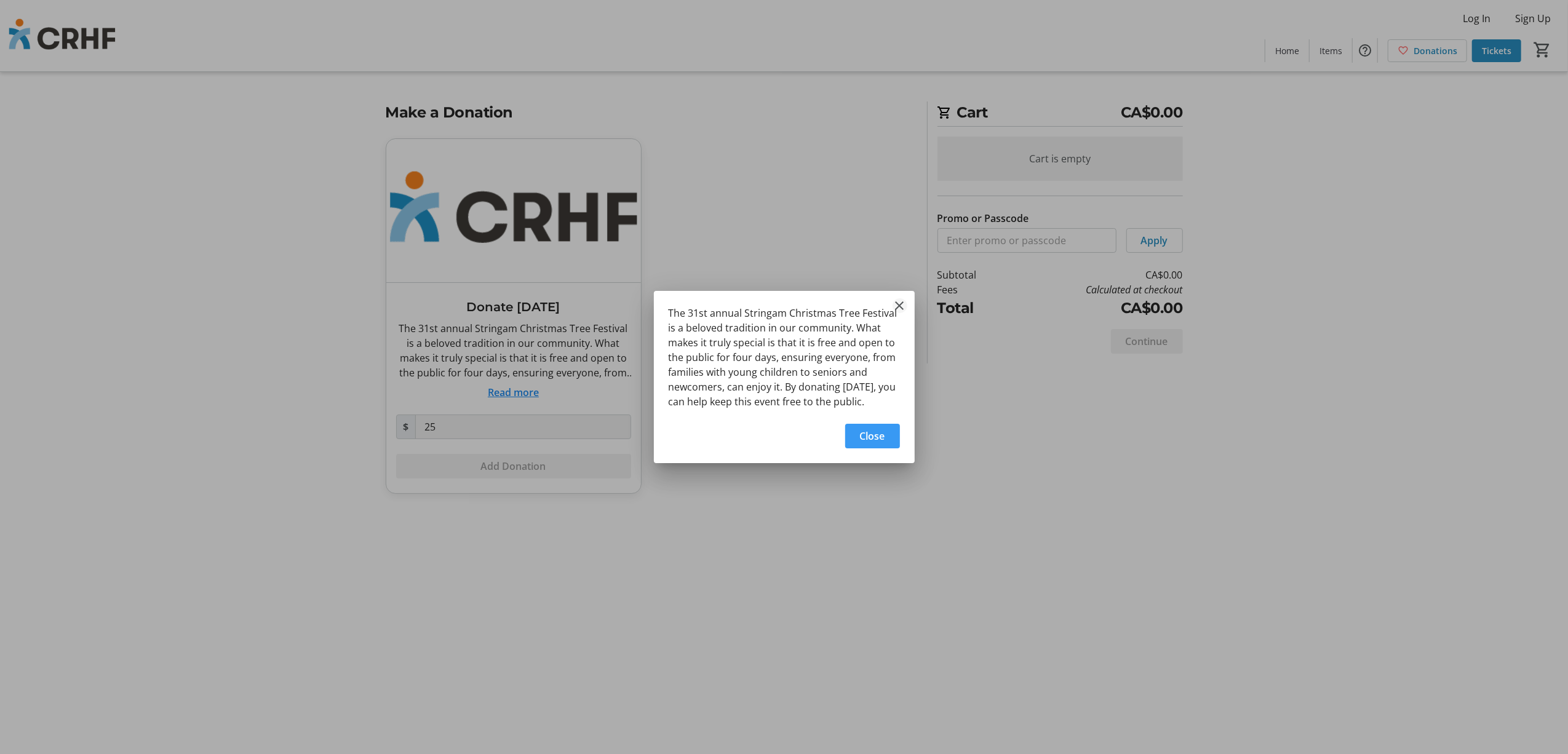
click at [902, 305] on mat-icon "Close" at bounding box center [900, 305] width 15 height 15
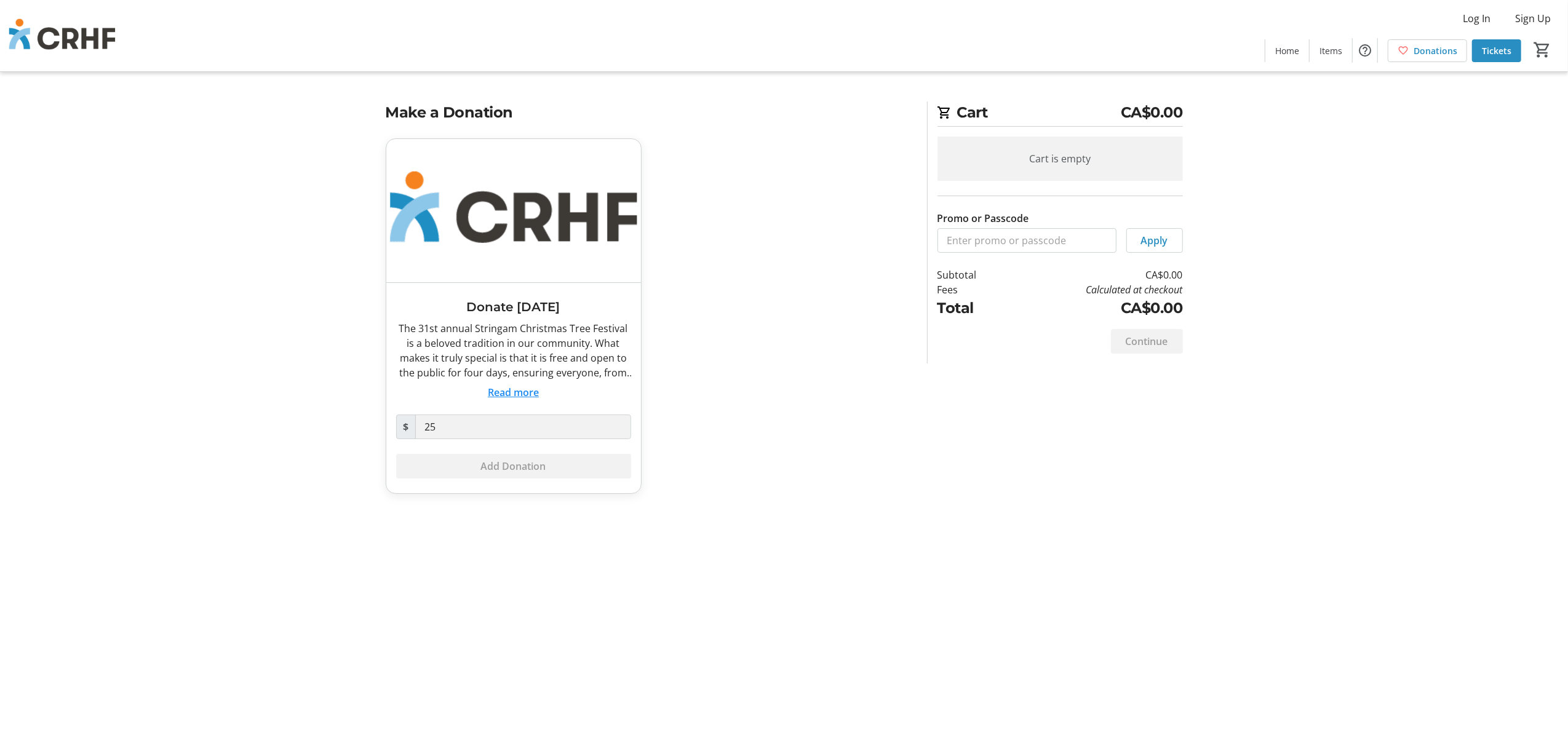
click at [538, 304] on h3 "Donate [DATE]" at bounding box center [513, 306] width 235 height 18
click at [517, 395] on button "Read more" at bounding box center [513, 392] width 51 height 15
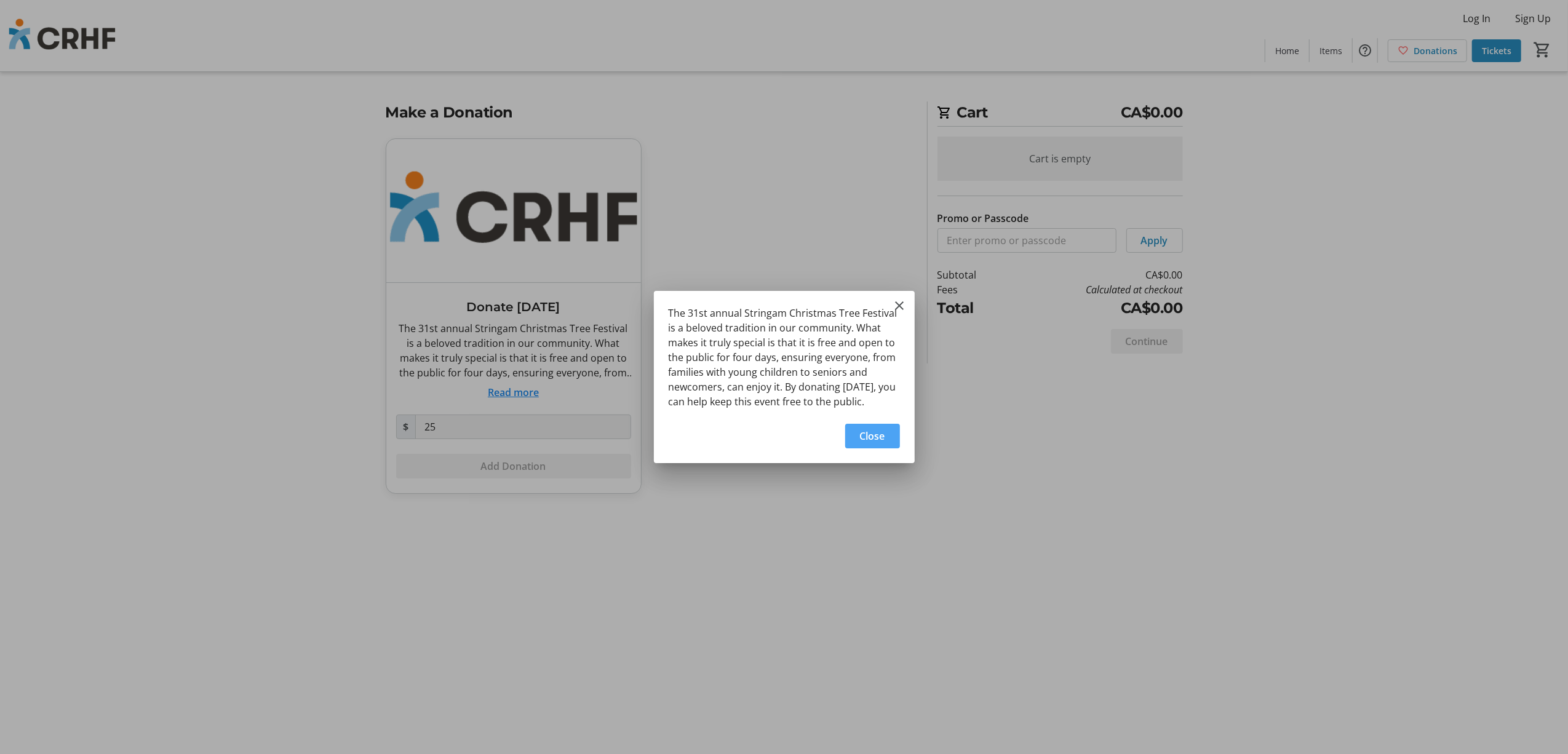
click at [873, 431] on span "Close" at bounding box center [873, 436] width 25 height 15
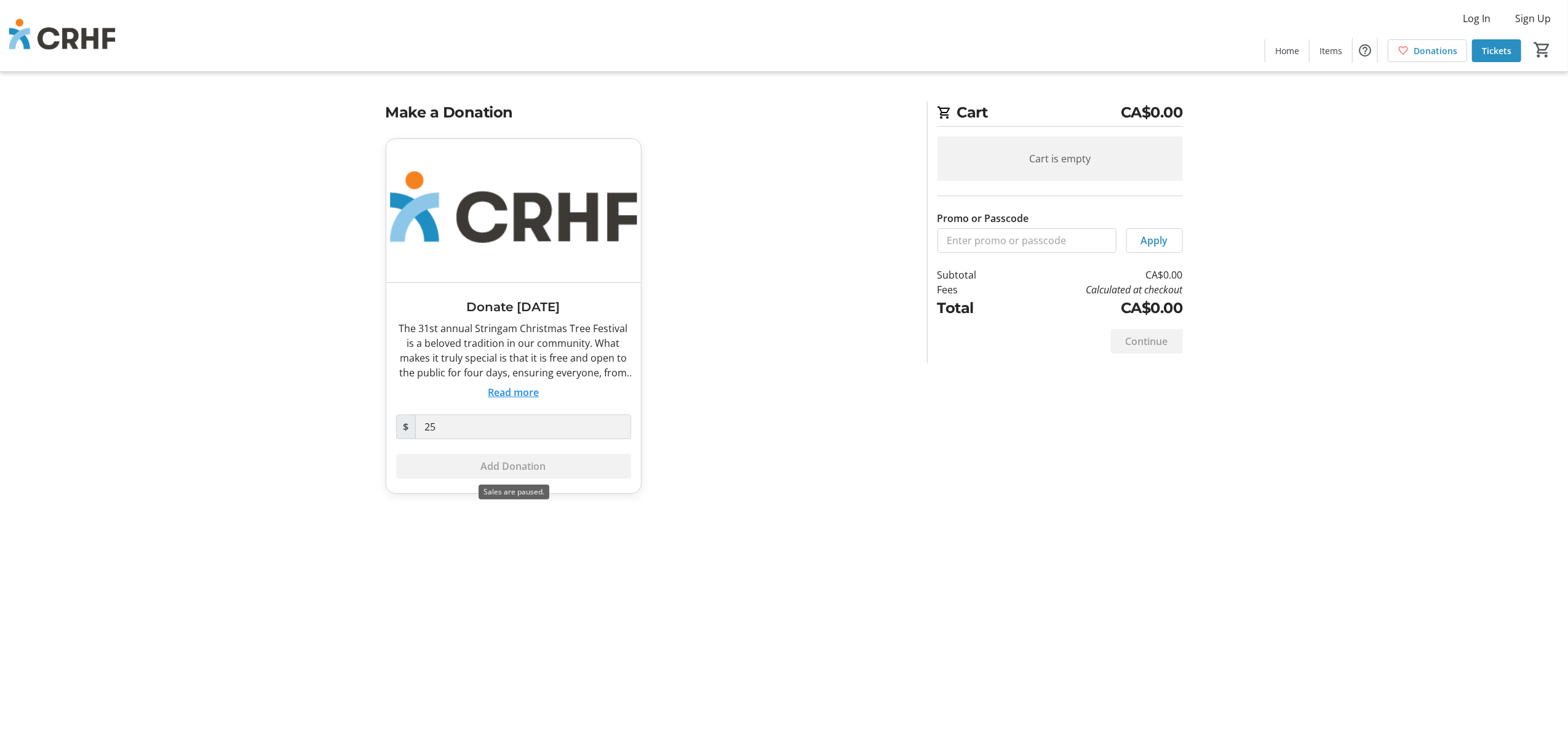
click at [498, 464] on div "Add Donation" at bounding box center [513, 466] width 235 height 24
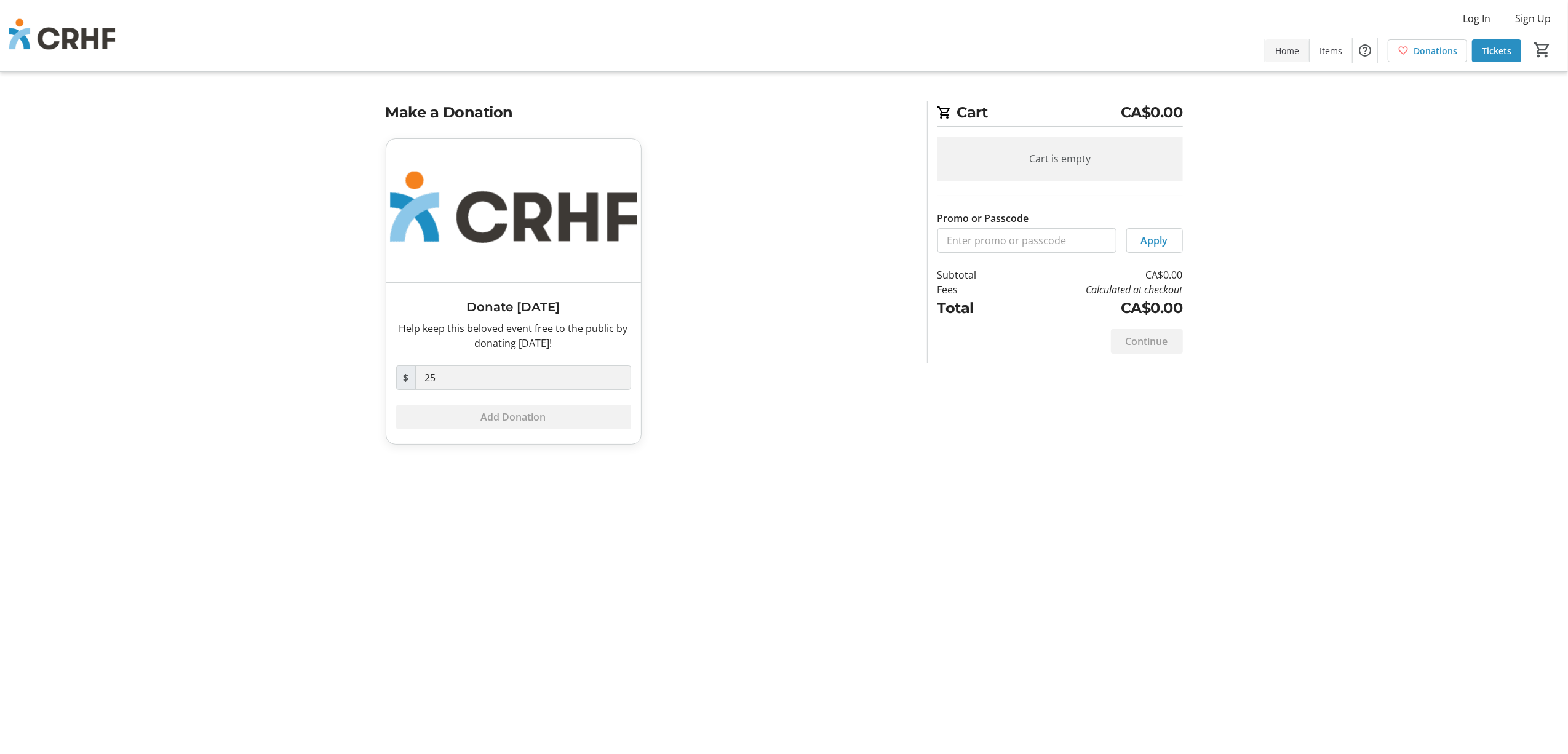
click at [1300, 52] on span "Home" at bounding box center [1287, 50] width 24 height 13
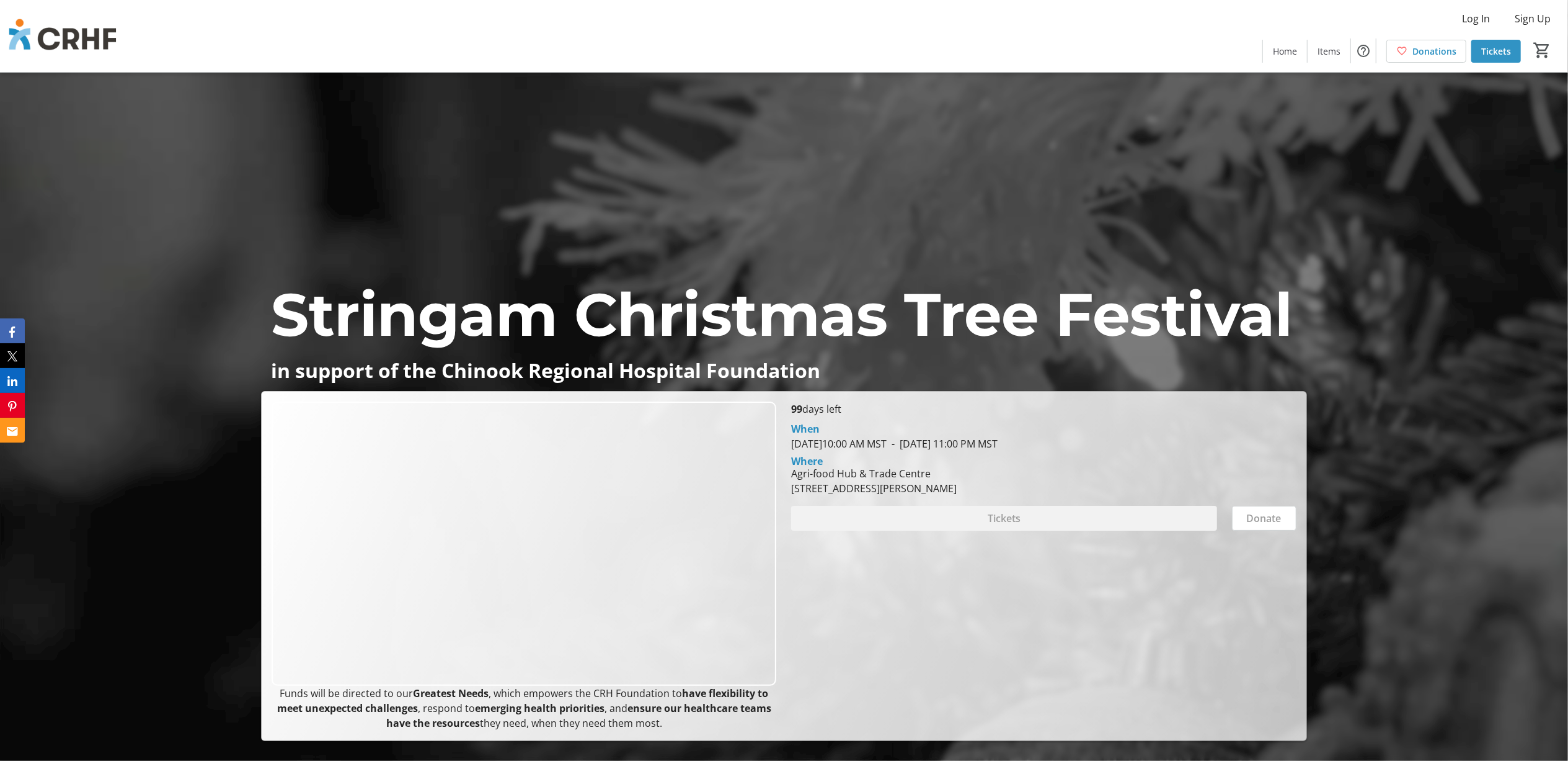
click at [1482, 53] on span "Tickets" at bounding box center [1497, 51] width 29 height 13
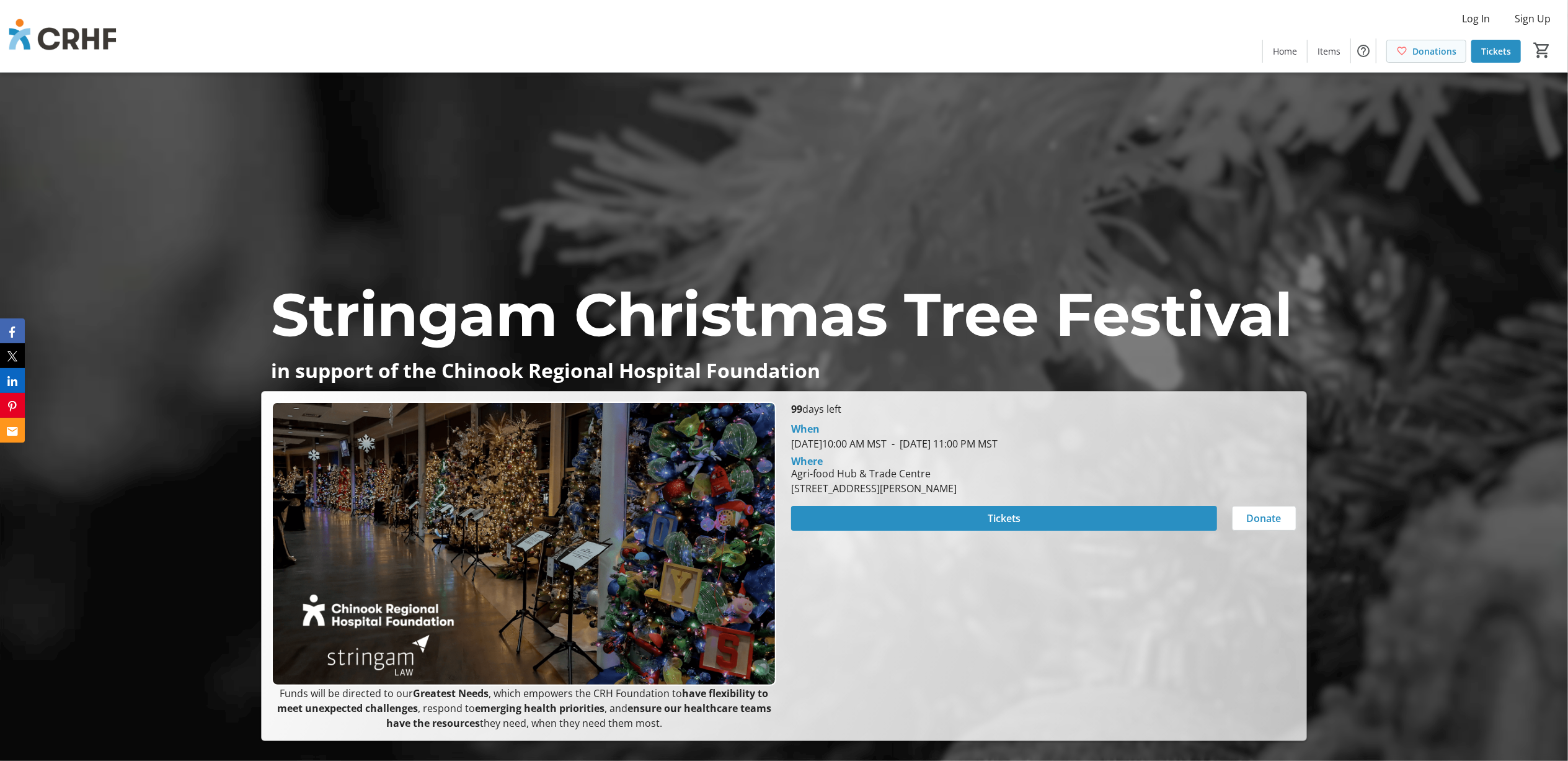
click at [1423, 55] on span "Donations" at bounding box center [1434, 51] width 44 height 13
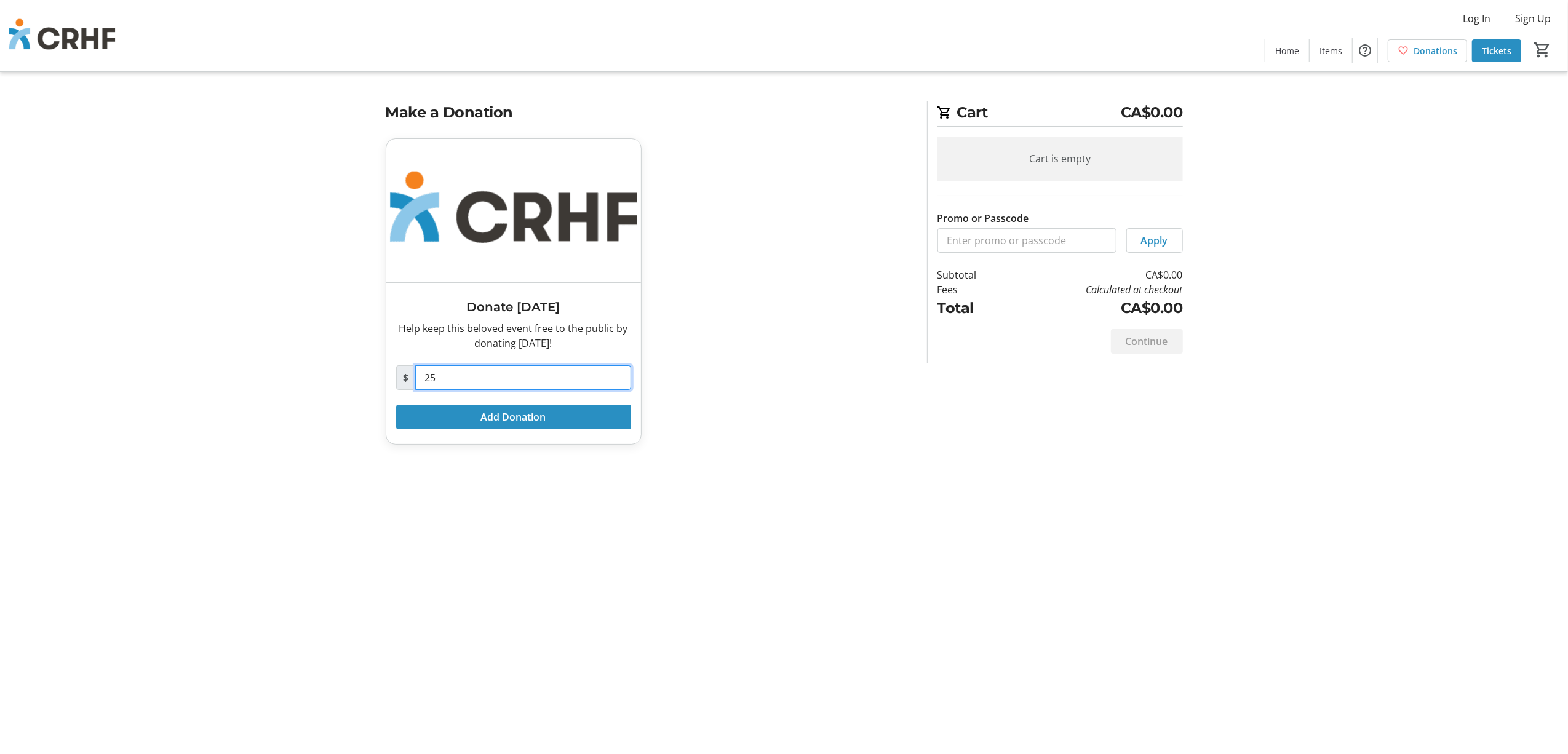
drag, startPoint x: 482, startPoint y: 372, endPoint x: 356, endPoint y: 377, distance: 126.1
click at [356, 379] on tr-checkout-feature-upsell-ui "Cart CA$0.00 Cart is empty Promo or Passcode Apply Subtotal CA$0.00 Fees Calcul…" at bounding box center [784, 377] width 1568 height 754
type input "500"
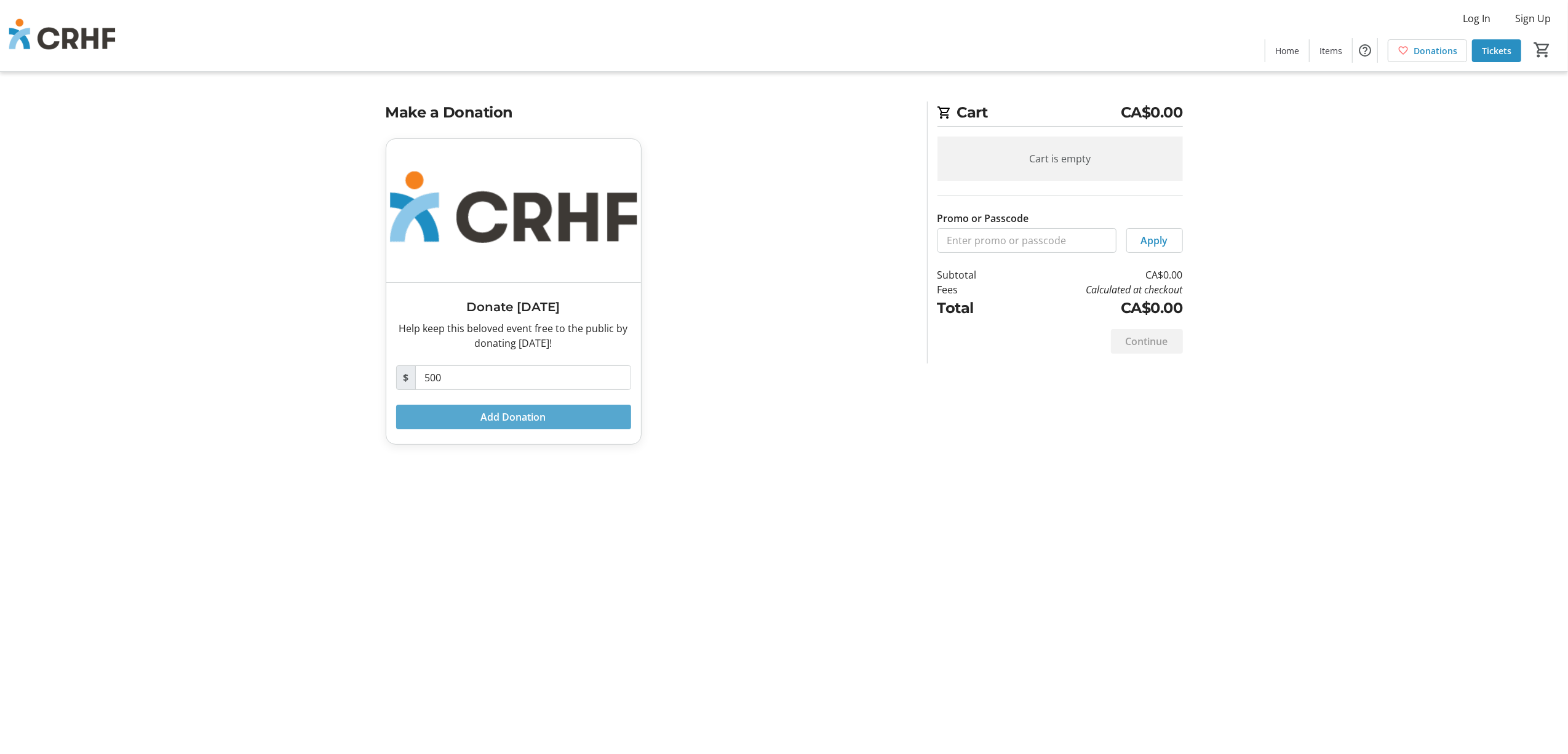
click at [578, 411] on span at bounding box center [513, 416] width 235 height 29
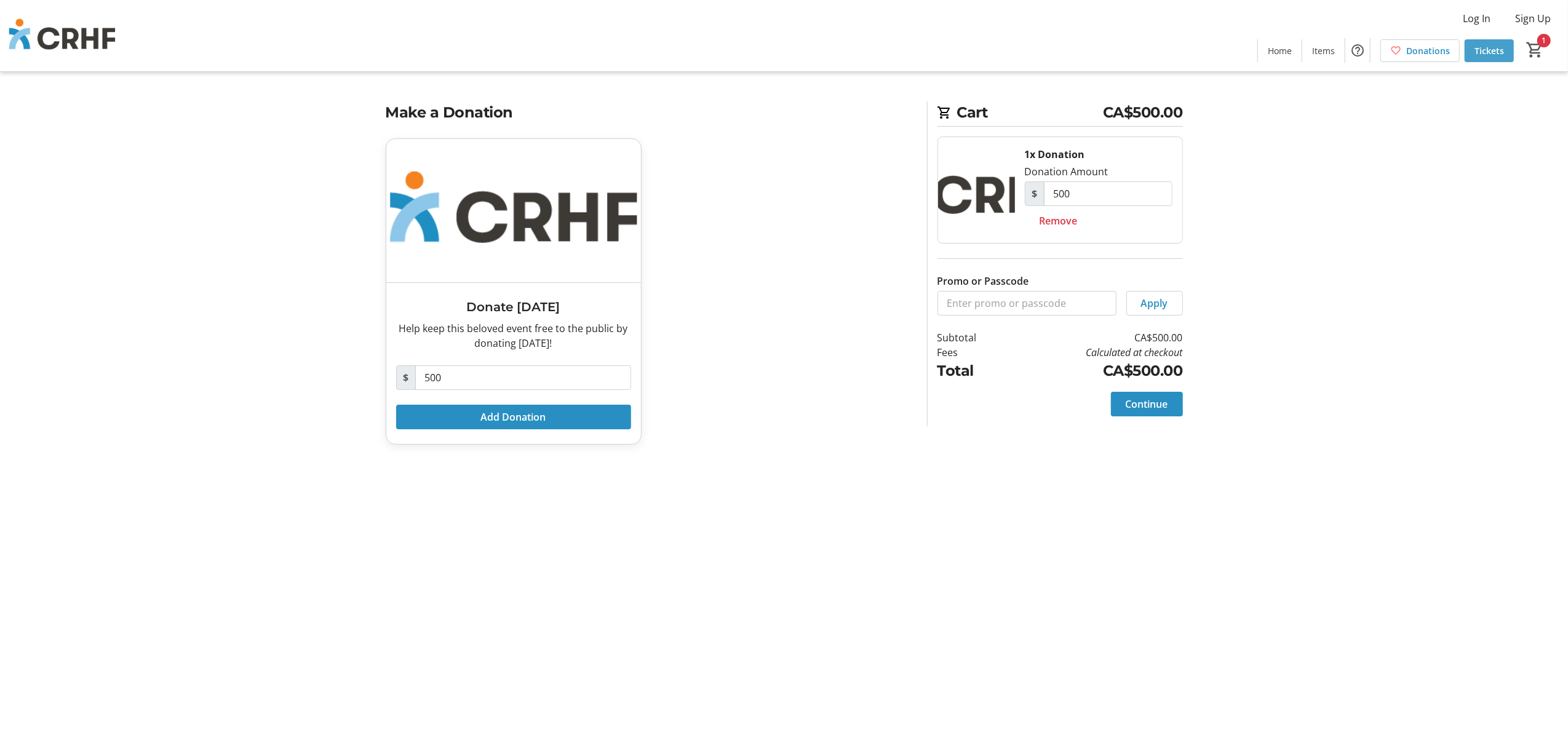
click at [1490, 53] on span "Tickets" at bounding box center [1490, 50] width 29 height 13
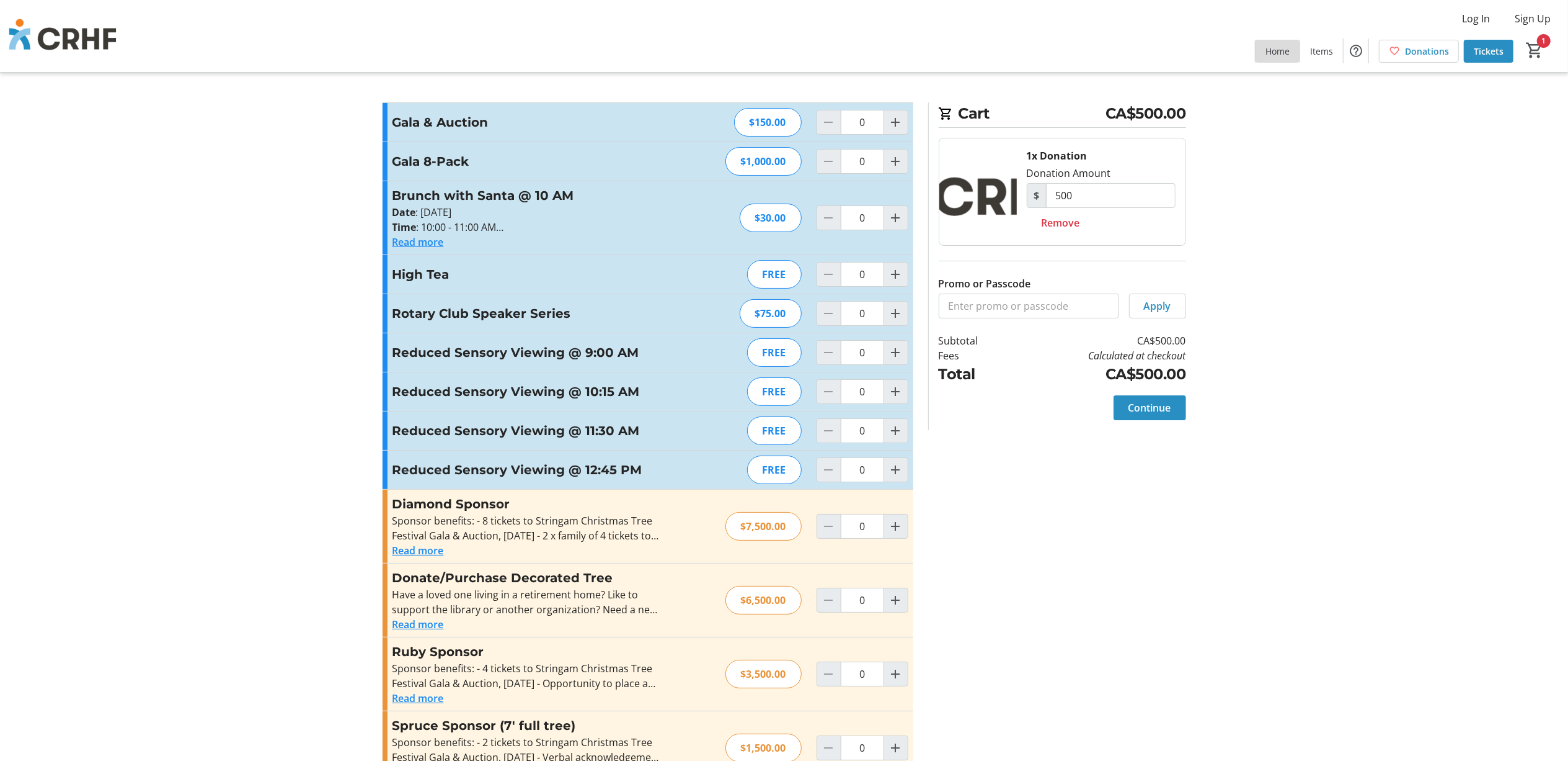
click at [1290, 49] on span "Home" at bounding box center [1277, 51] width 24 height 13
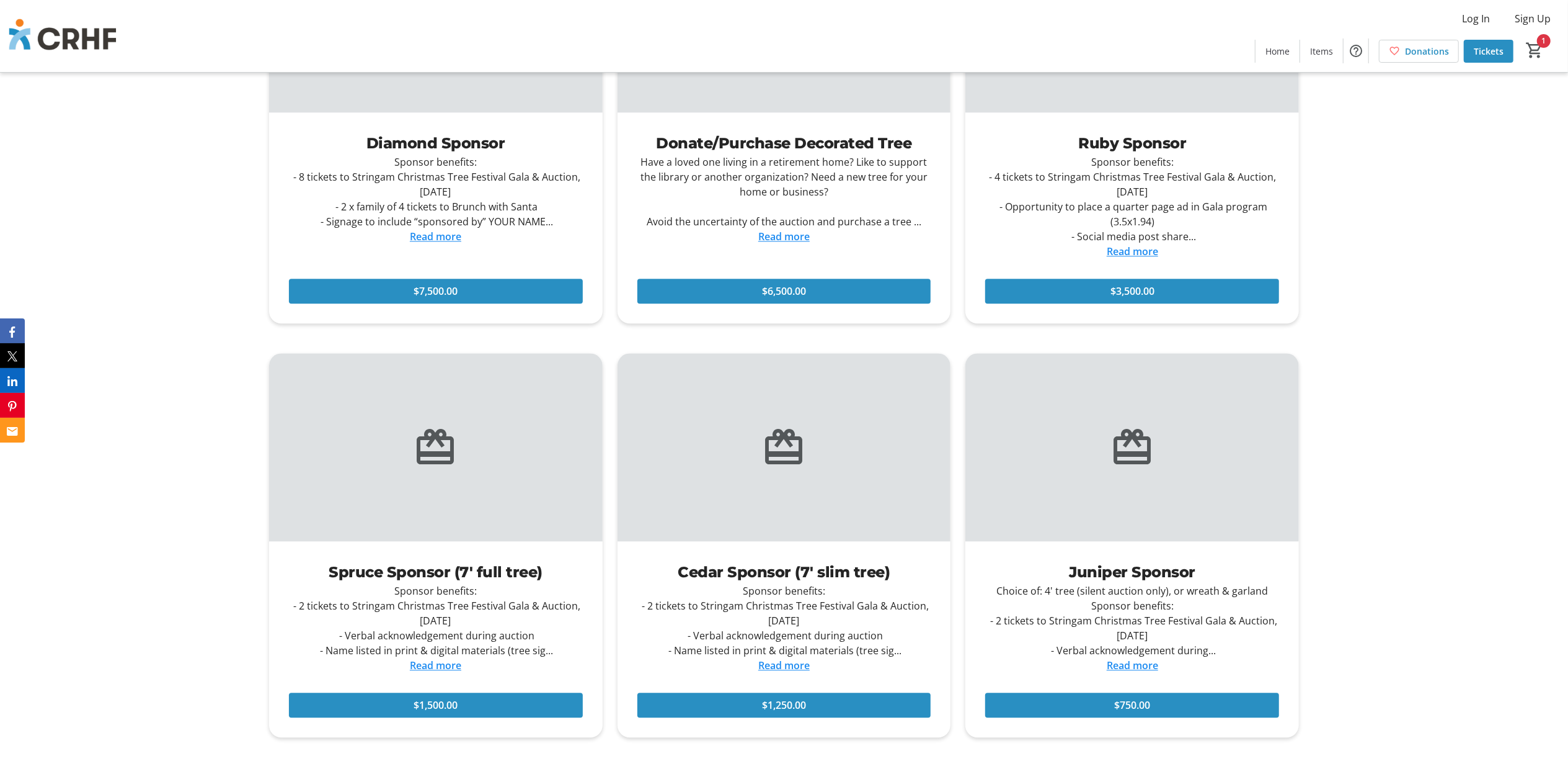
scroll to position [3061, 0]
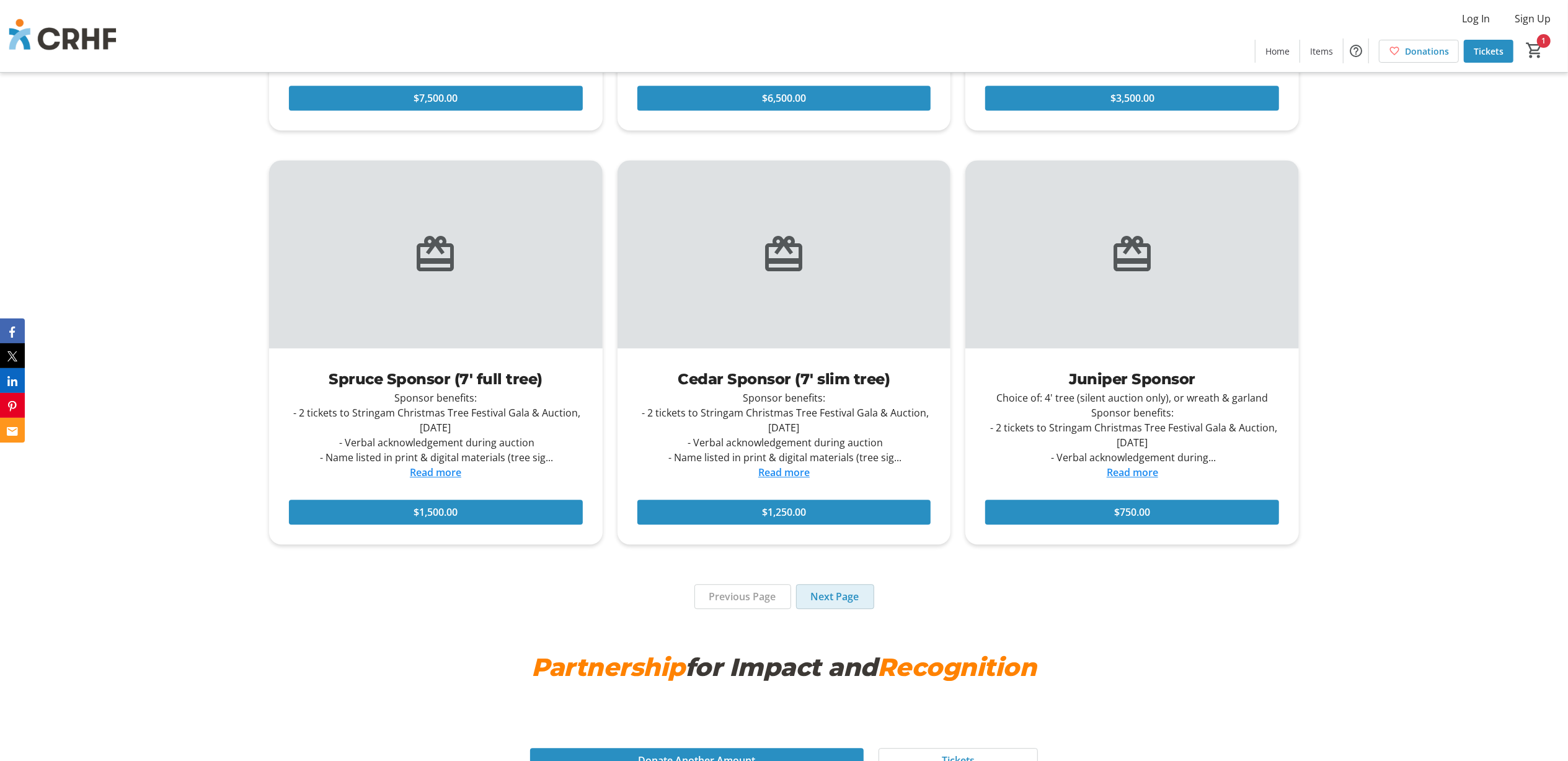
click at [822, 588] on span at bounding box center [835, 596] width 77 height 29
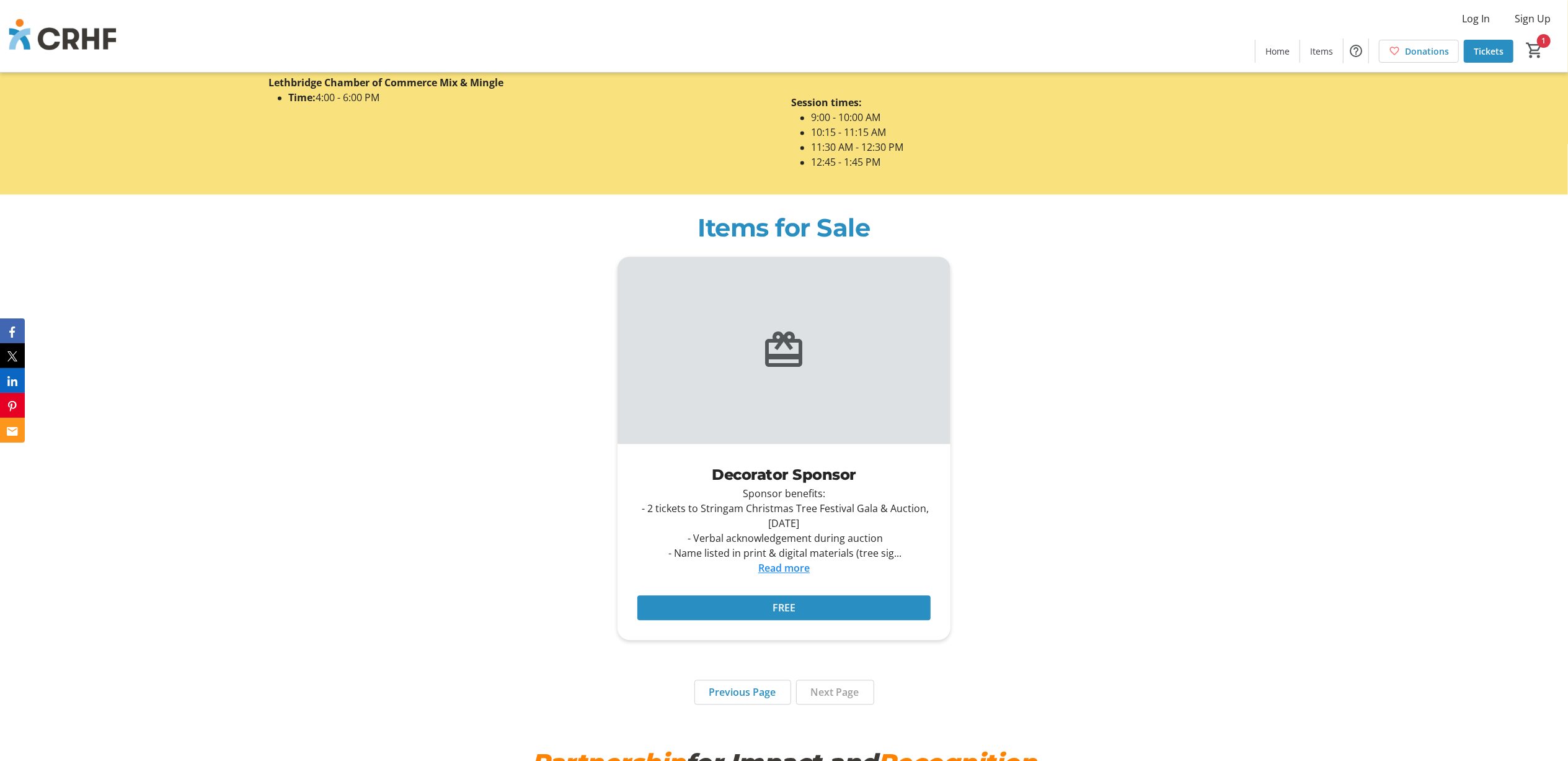
scroll to position [2647, 0]
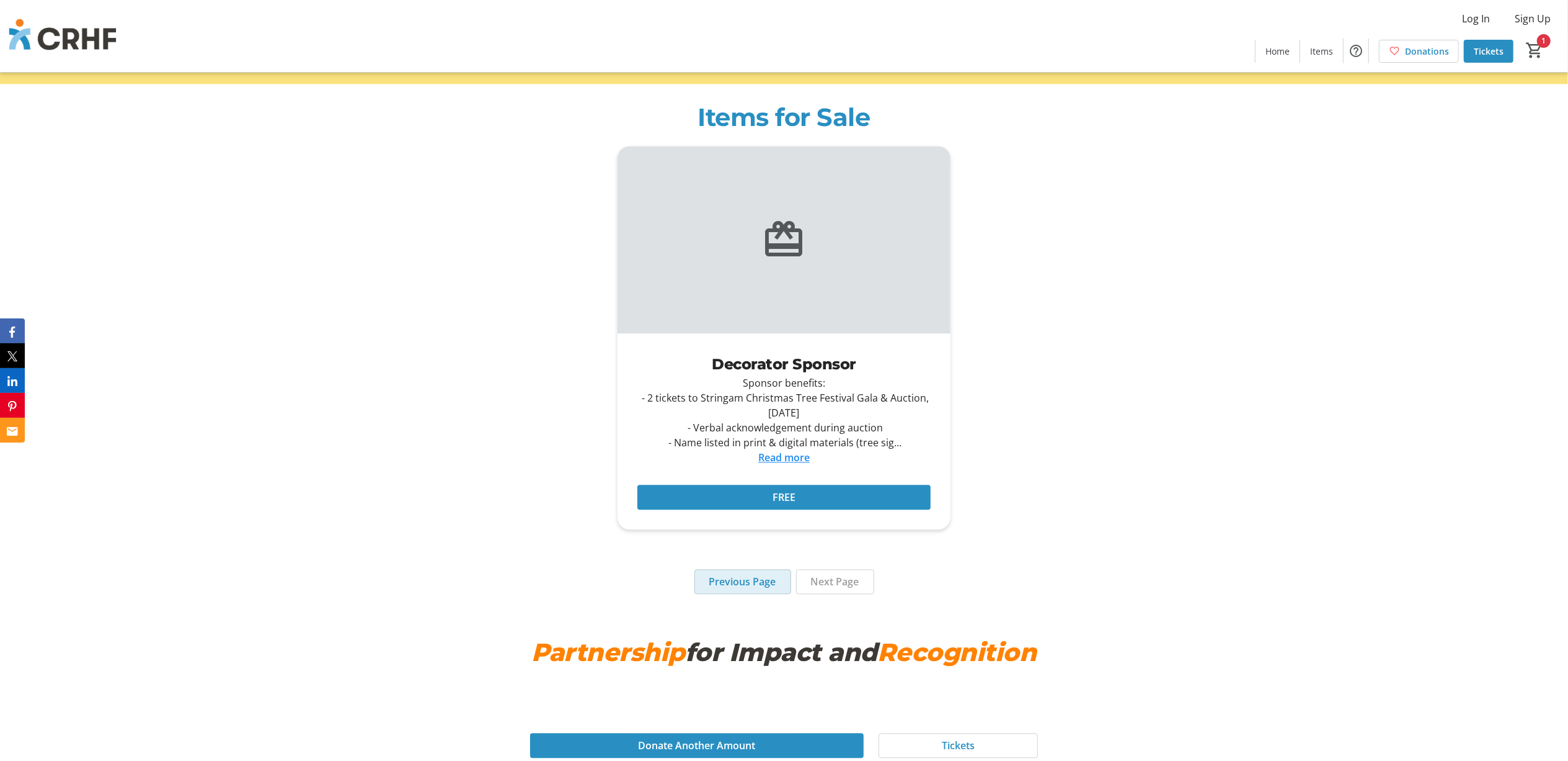
click at [725, 586] on span "Previous Page" at bounding box center [743, 581] width 67 height 15
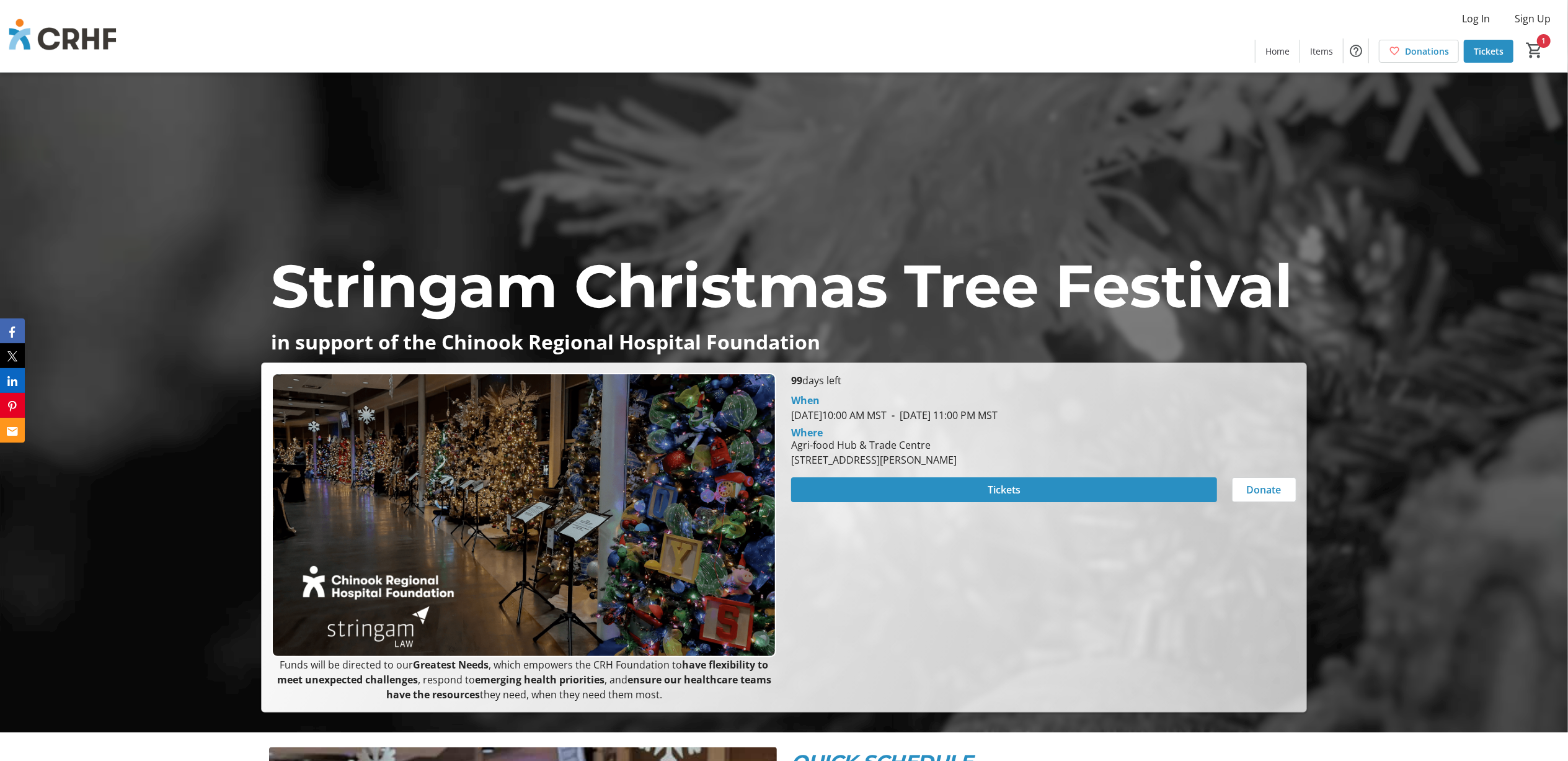
scroll to position [0, 0]
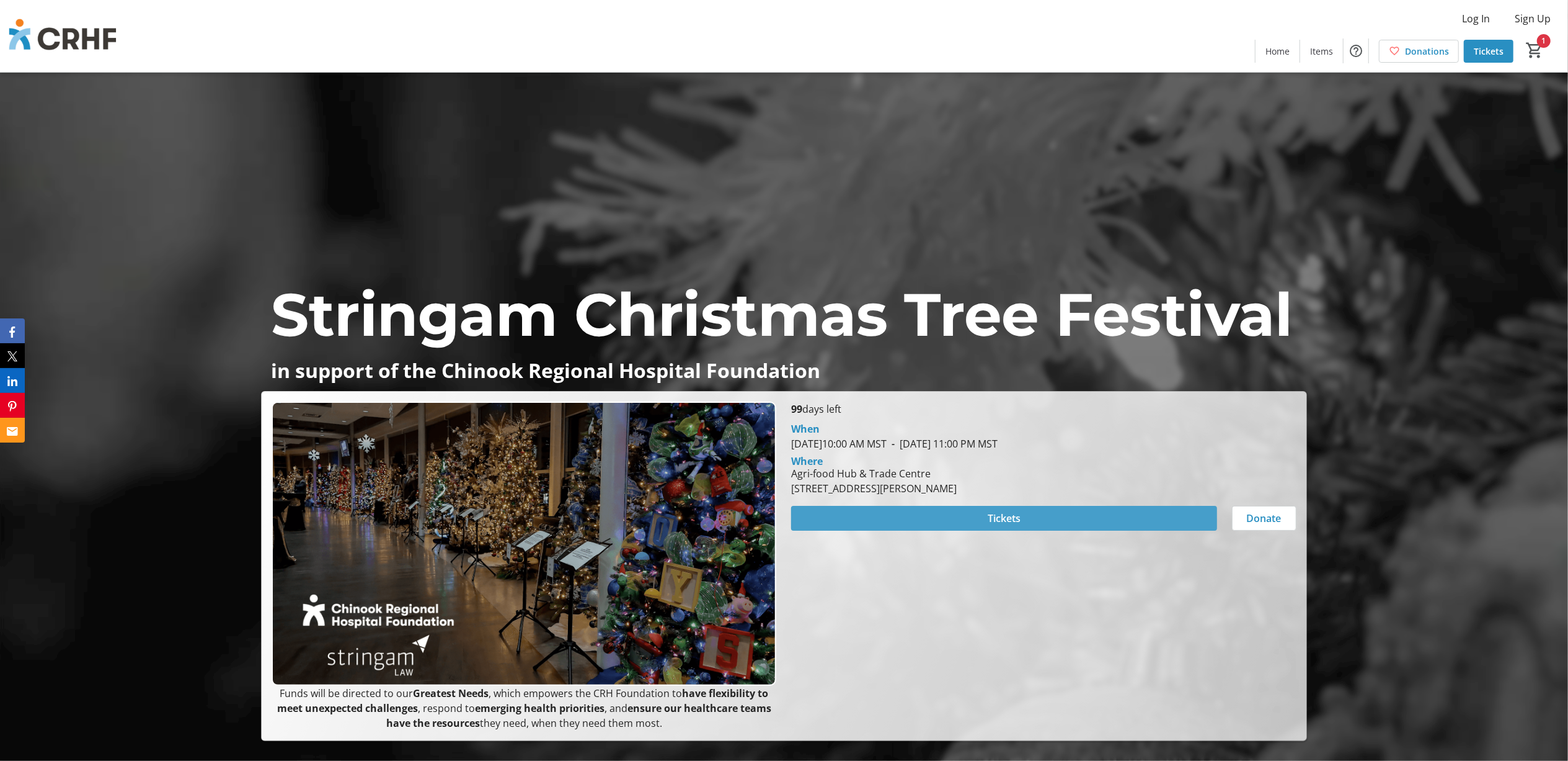
click at [1008, 518] on span "Tickets" at bounding box center [1005, 518] width 33 height 15
click at [1043, 519] on span at bounding box center [1005, 518] width 426 height 29
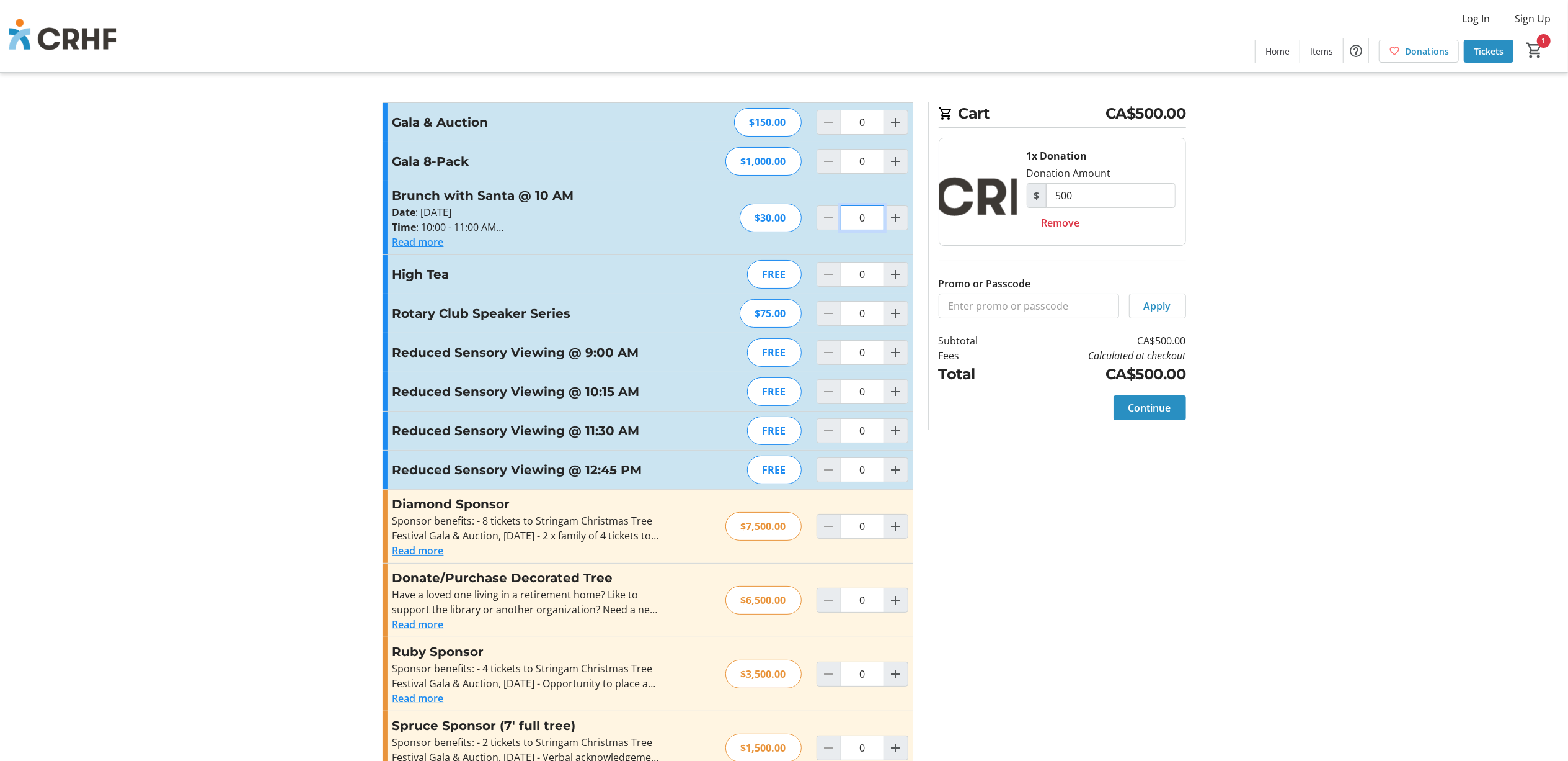
click at [863, 220] on input "0" at bounding box center [862, 217] width 43 height 24
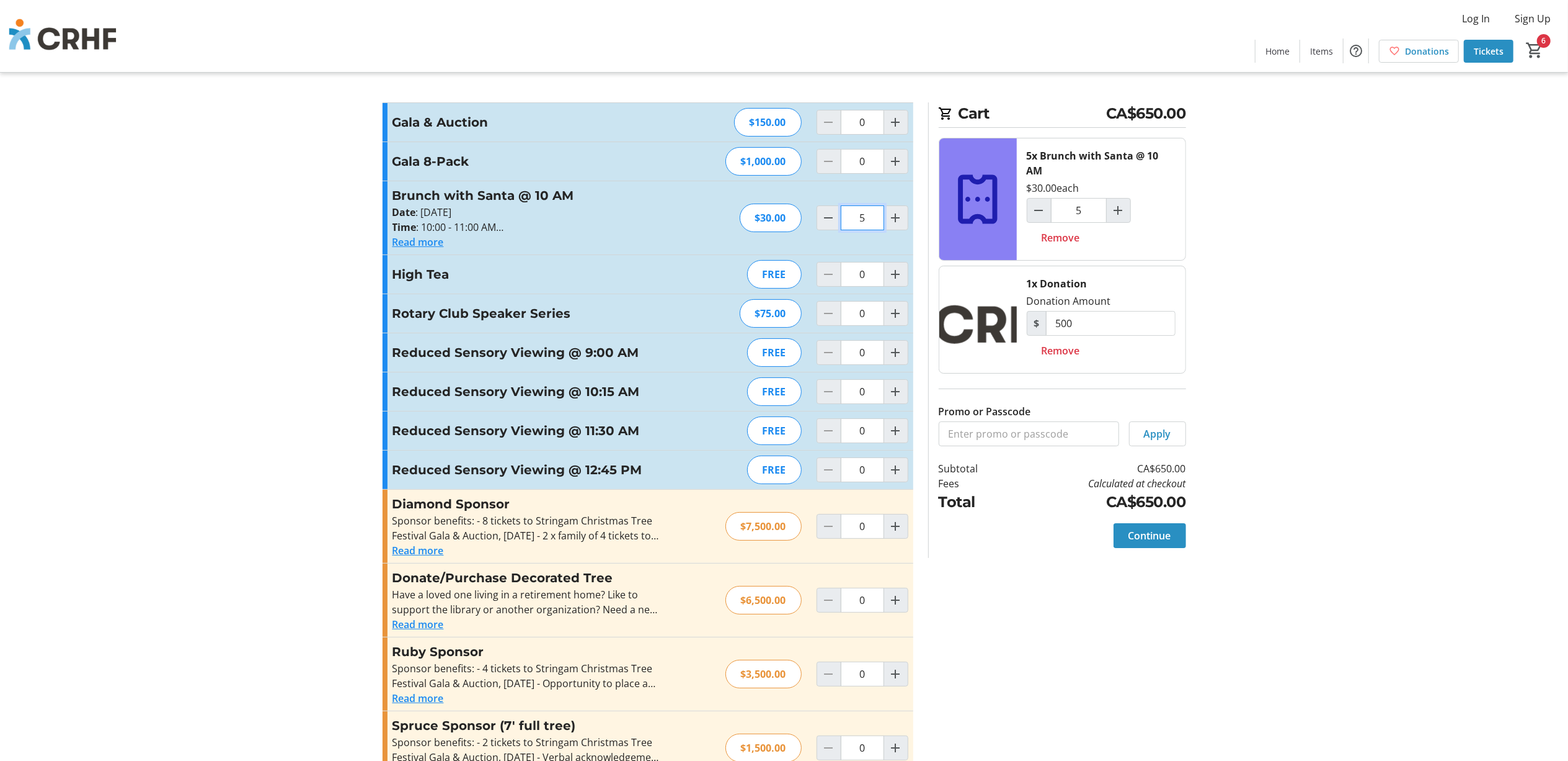
type input "5"
click at [1010, 435] on input "Promo or Passcode" at bounding box center [1029, 433] width 181 height 24
type input "Family4"
click at [1149, 438] on span "Apply" at bounding box center [1158, 433] width 27 height 15
click at [1060, 353] on span "Remove" at bounding box center [1060, 350] width 38 height 15
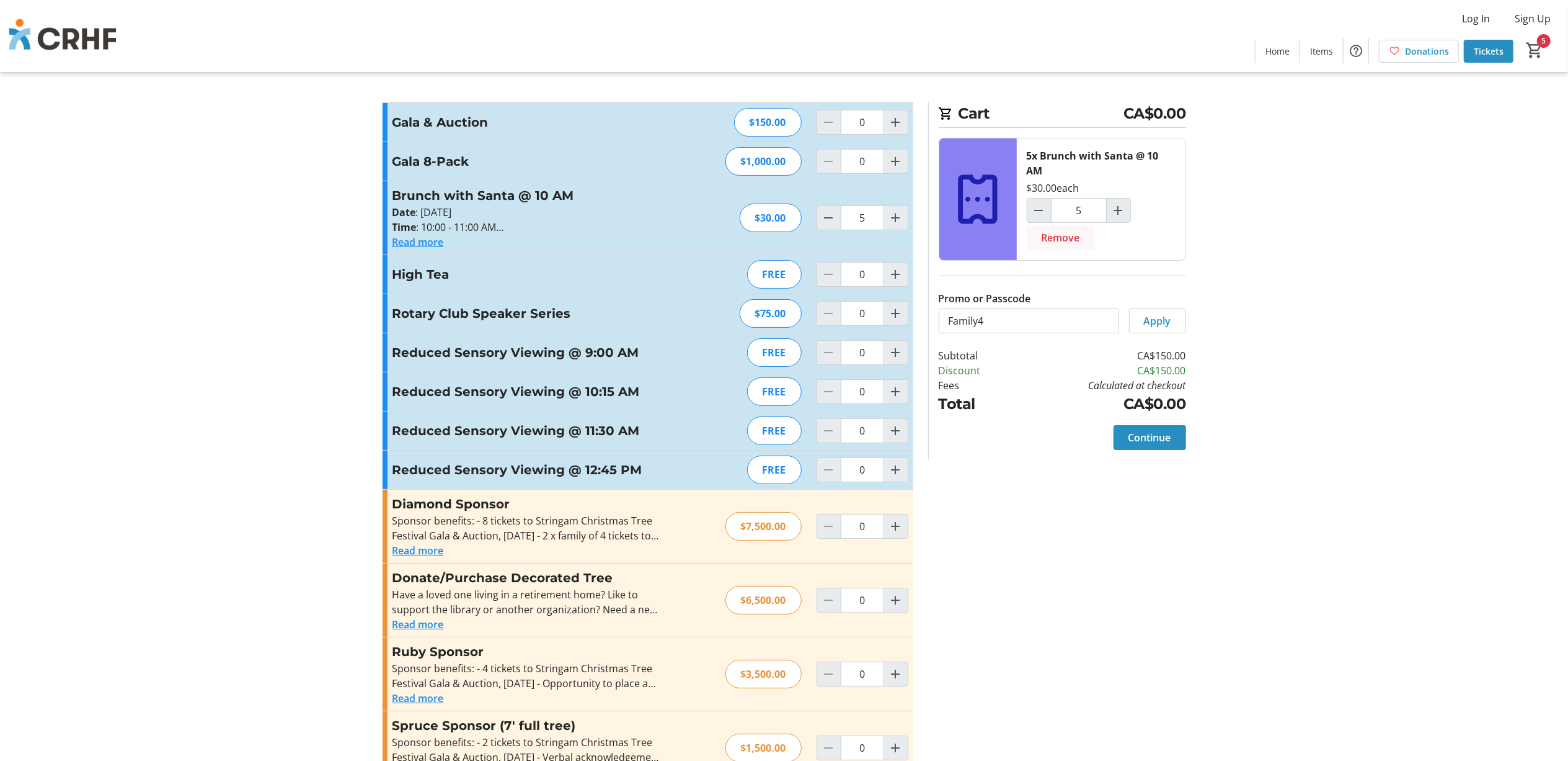
drag, startPoint x: 1060, startPoint y: 238, endPoint x: 1065, endPoint y: 232, distance: 7.8
click at [1060, 238] on span "Remove" at bounding box center [1060, 237] width 38 height 15
type input "0"
